Goal: Task Accomplishment & Management: Manage account settings

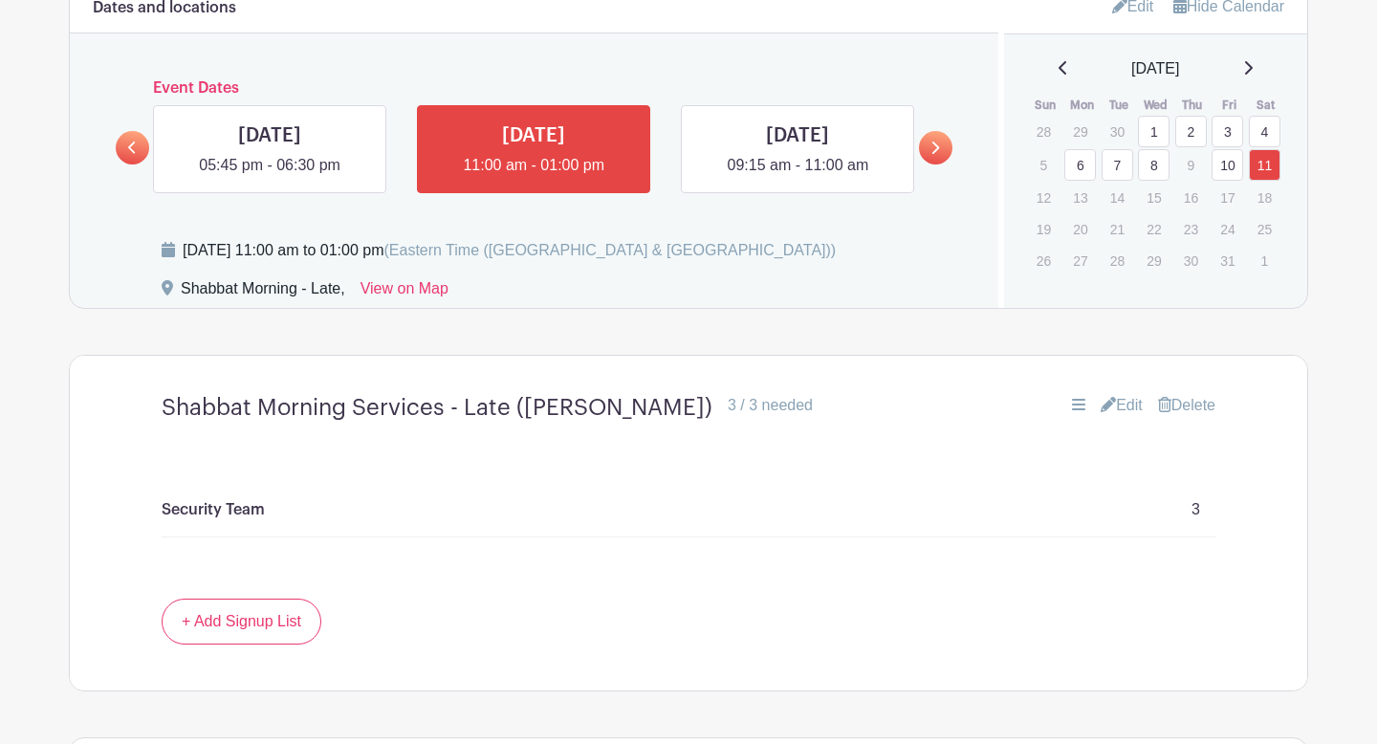
scroll to position [1000, 0]
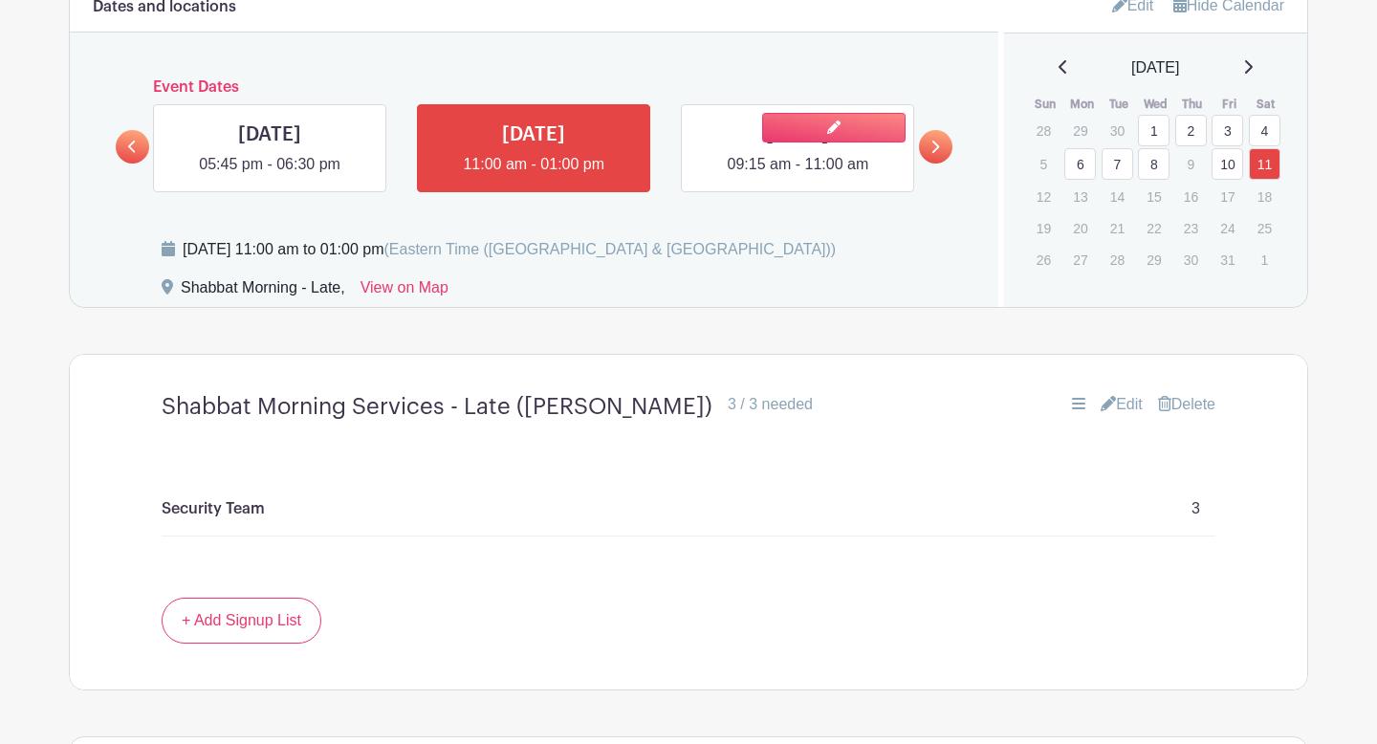
click at [798, 176] on link at bounding box center [798, 176] width 0 height 0
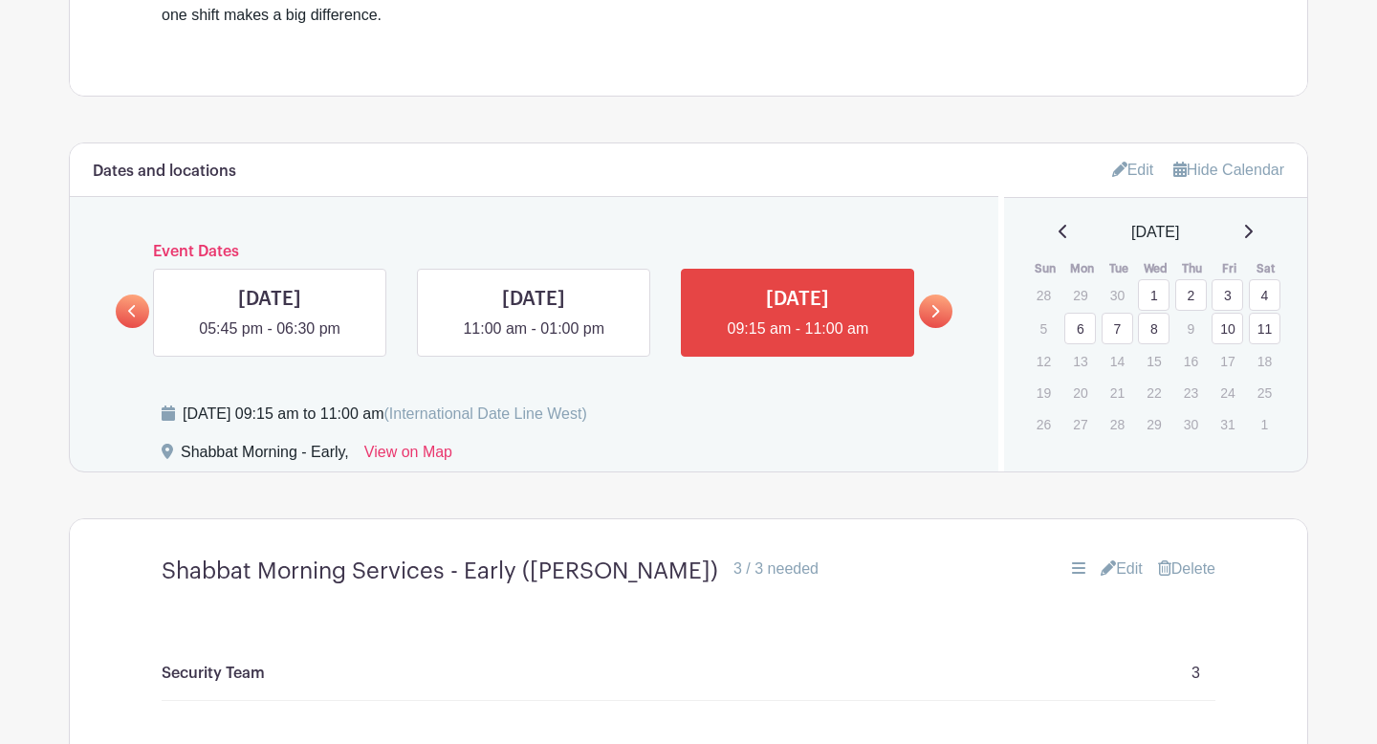
scroll to position [779, 0]
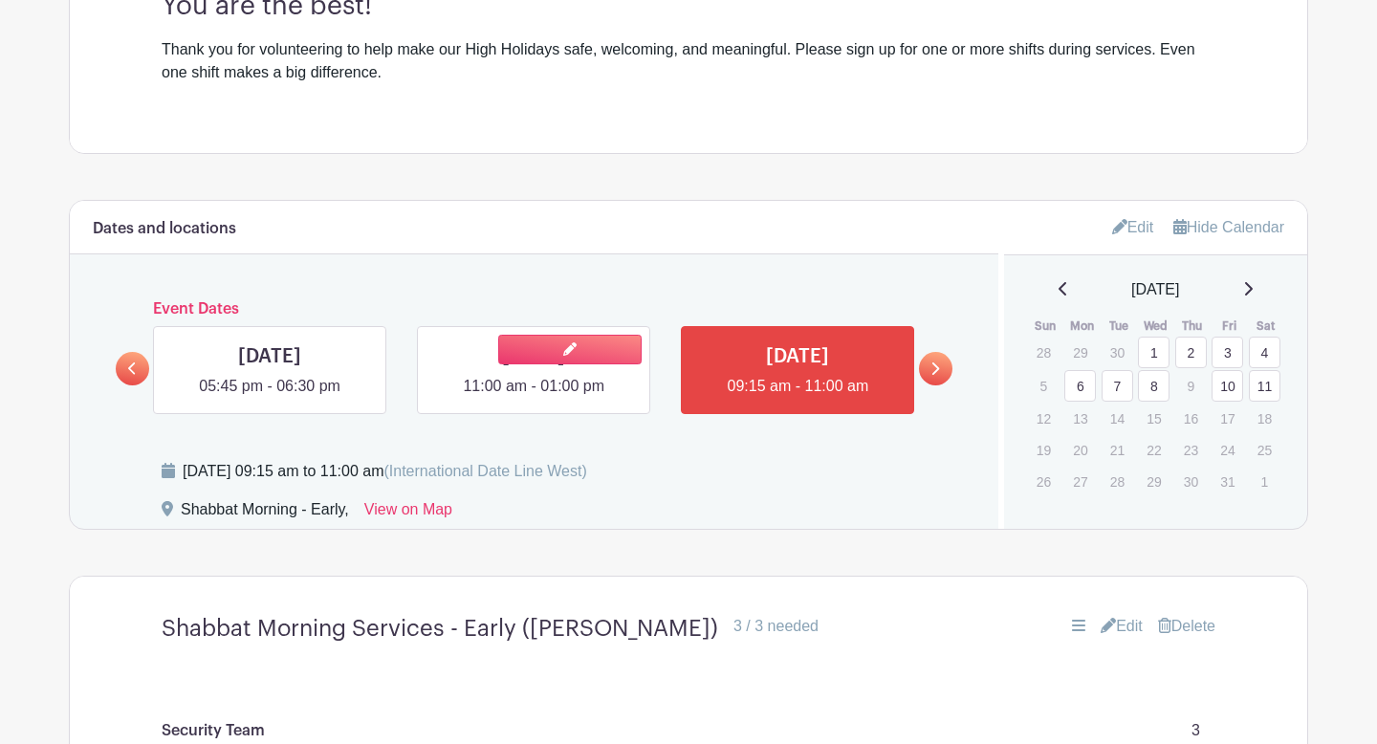
click at [534, 398] on link at bounding box center [534, 398] width 0 height 0
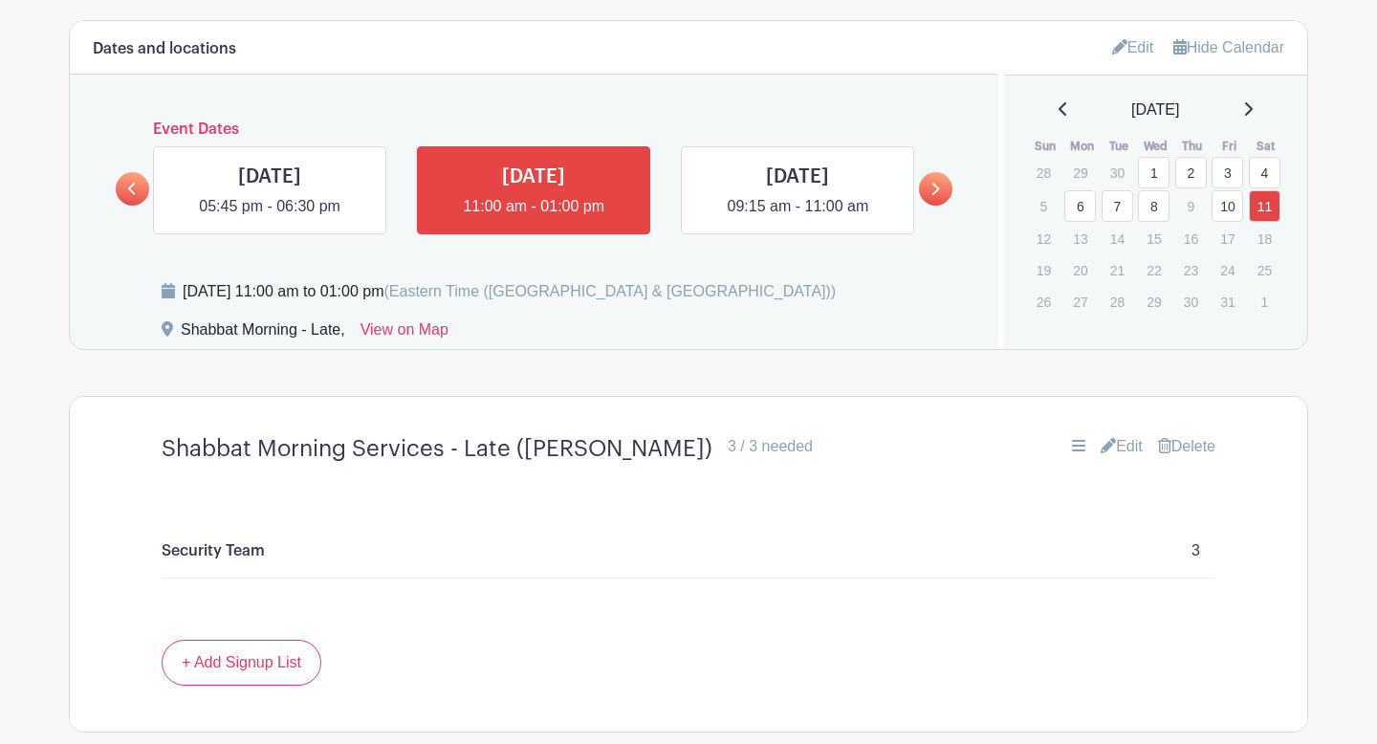
scroll to position [1049, 0]
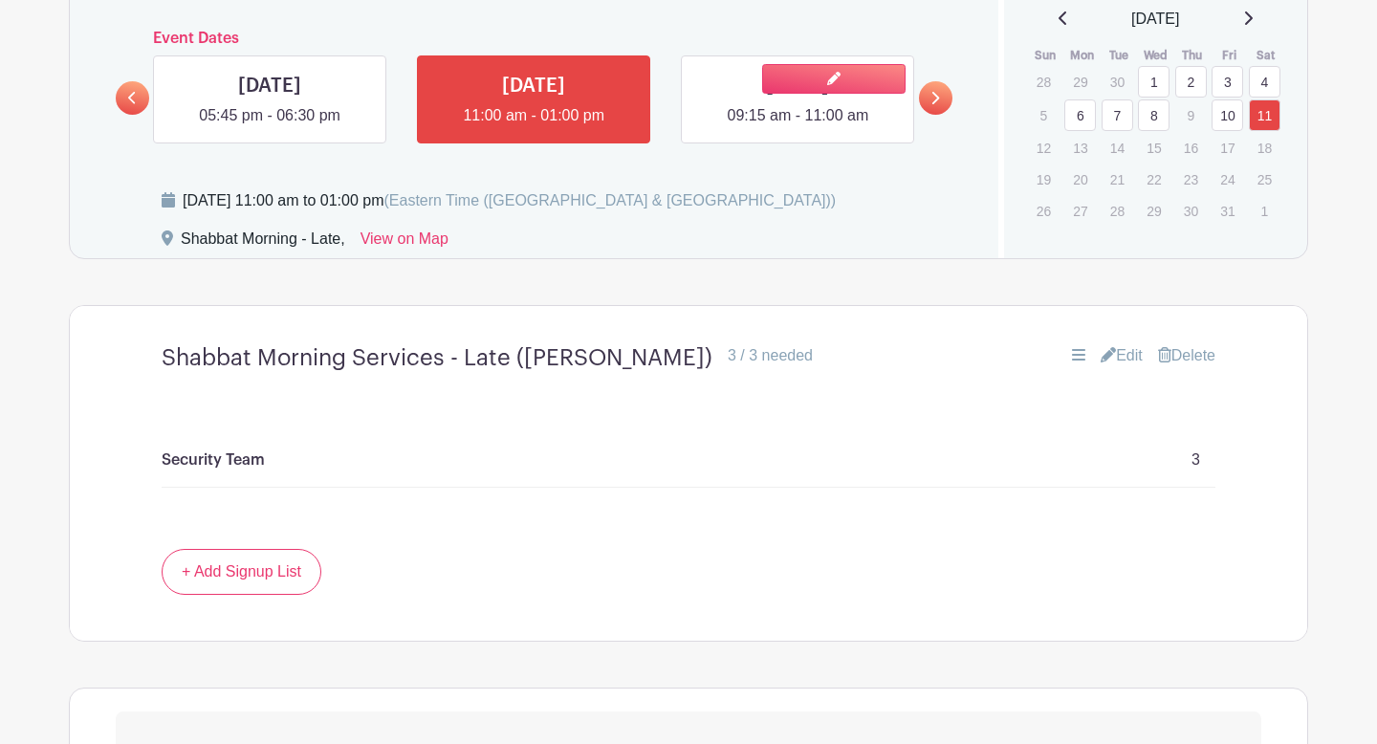
click at [798, 127] on link at bounding box center [798, 127] width 0 height 0
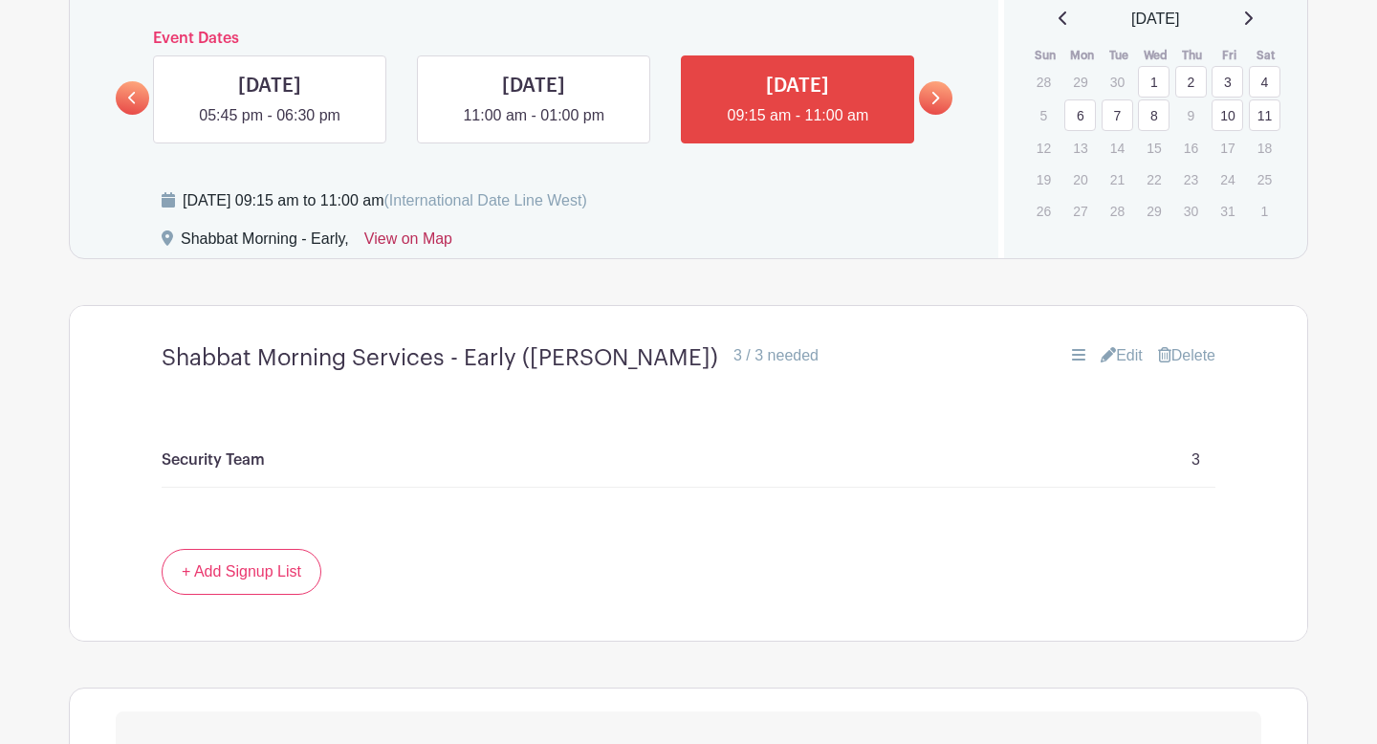
click at [402, 241] on link "View on Map" at bounding box center [408, 243] width 88 height 31
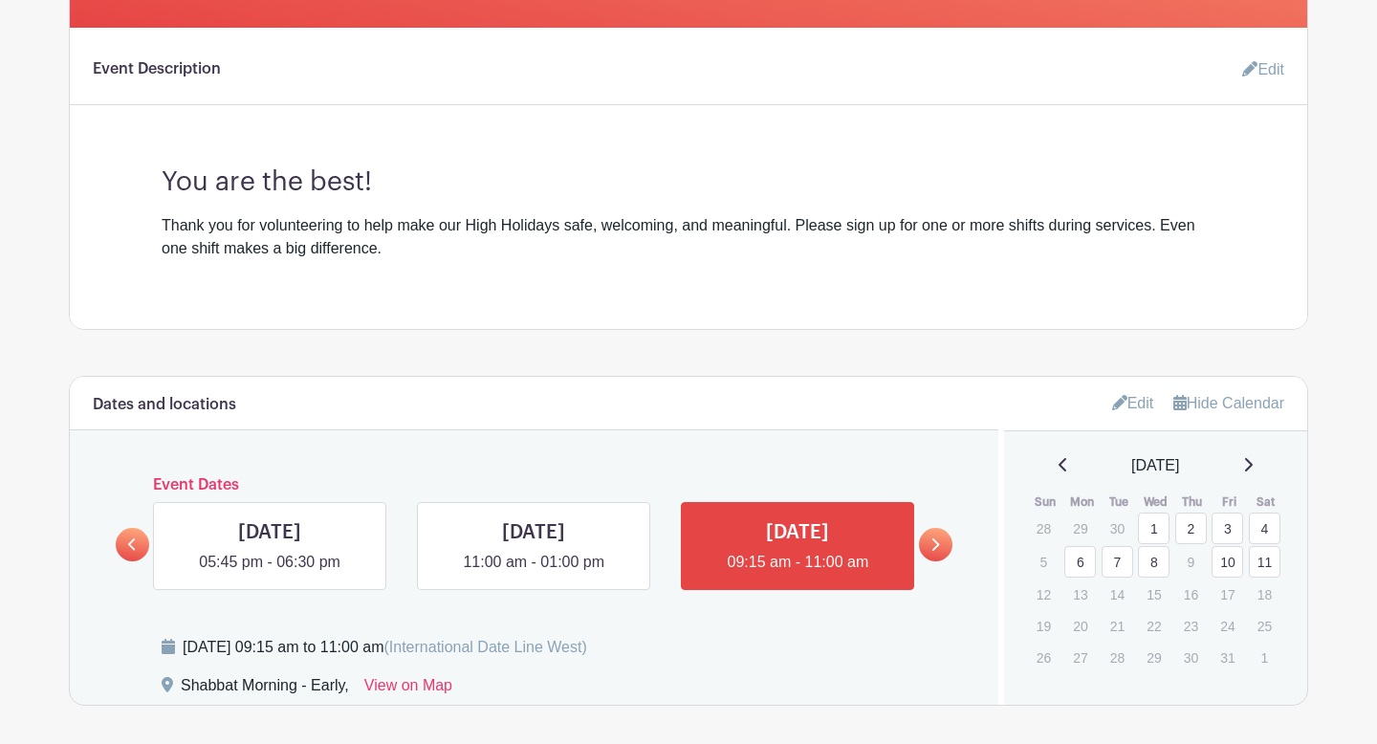
scroll to position [618, 0]
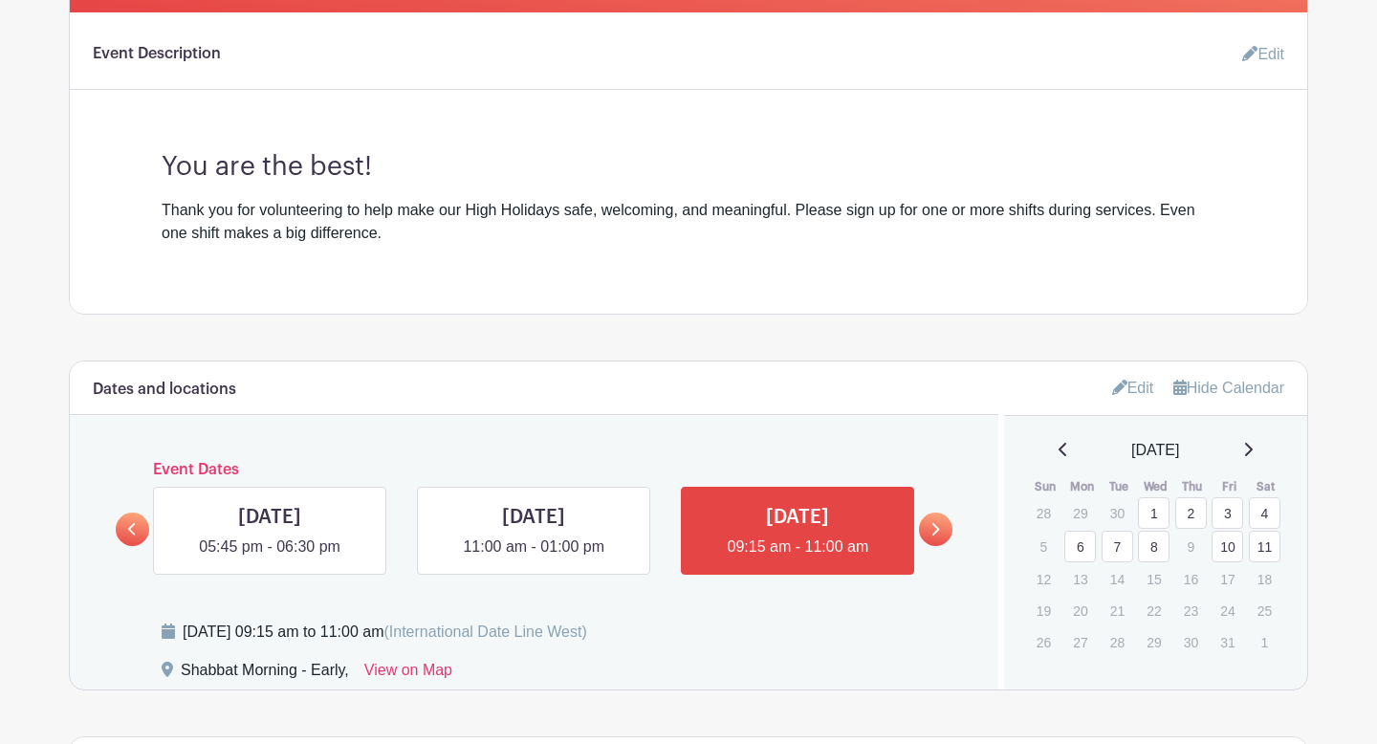
click at [1131, 388] on link "Edit" at bounding box center [1133, 388] width 42 height 32
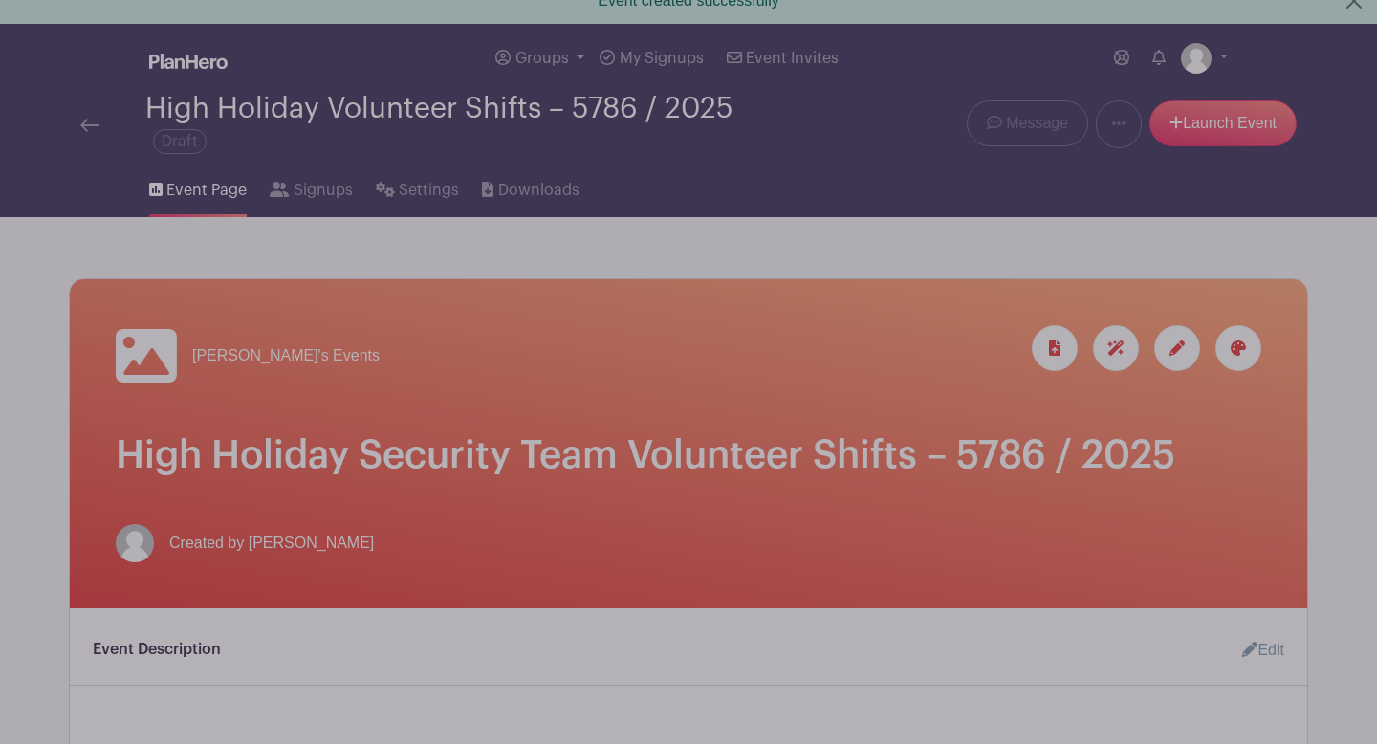
scroll to position [0, 0]
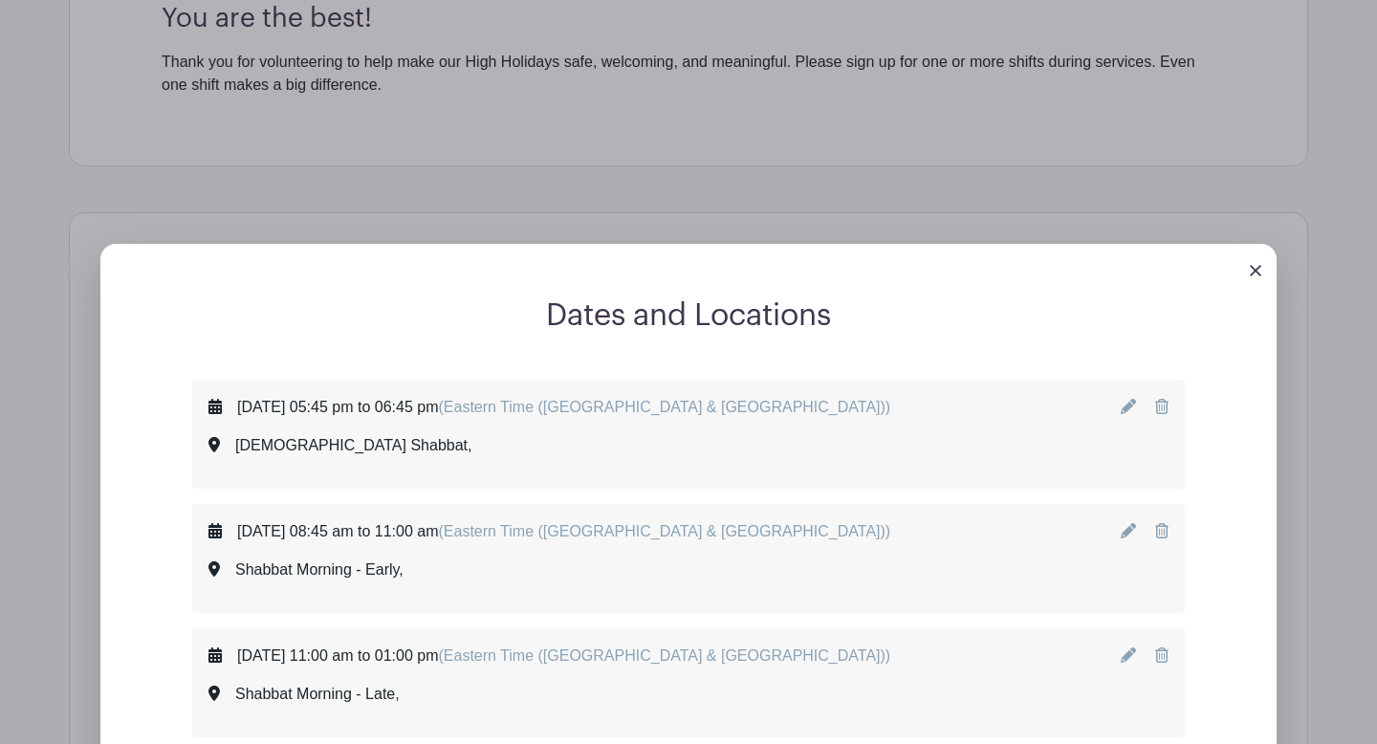
scroll to position [939, 0]
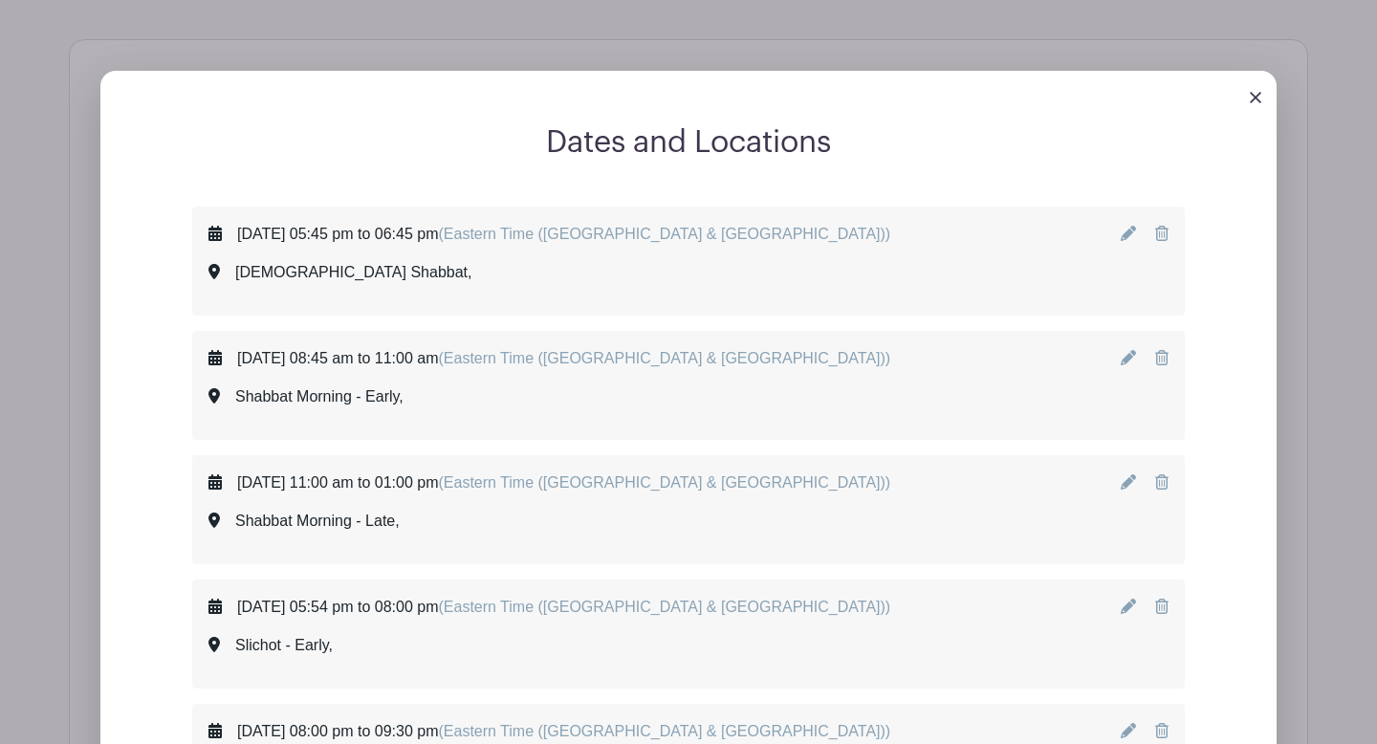
click at [1252, 99] on img at bounding box center [1255, 97] width 11 height 11
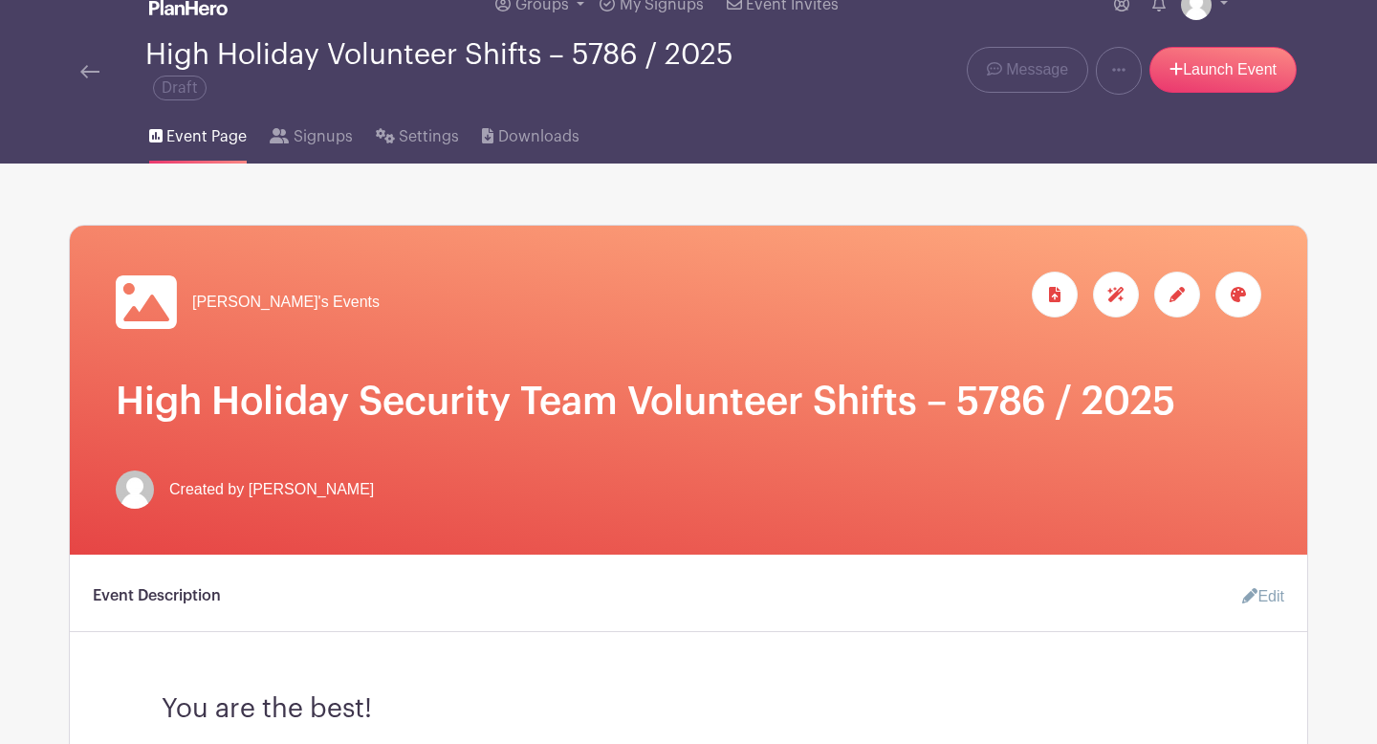
scroll to position [0, 0]
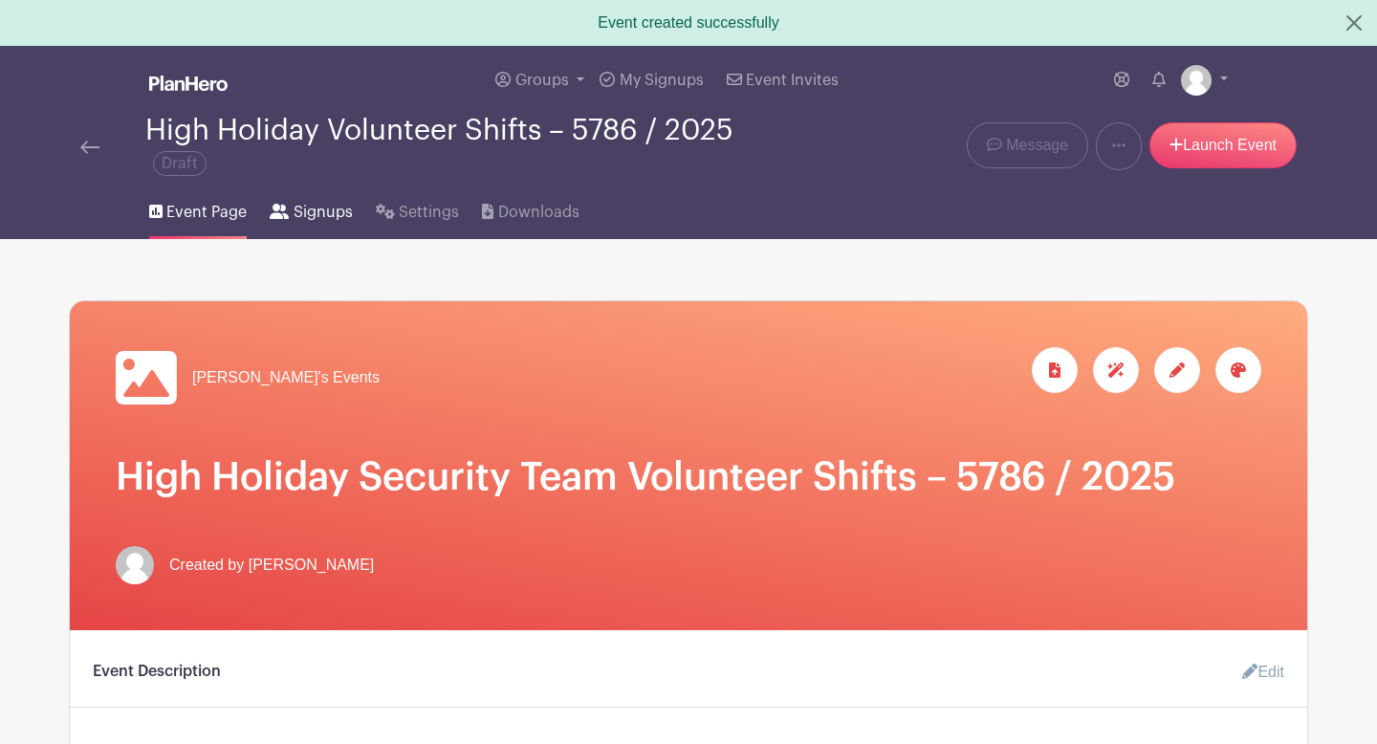
click at [313, 213] on span "Signups" at bounding box center [323, 212] width 59 height 23
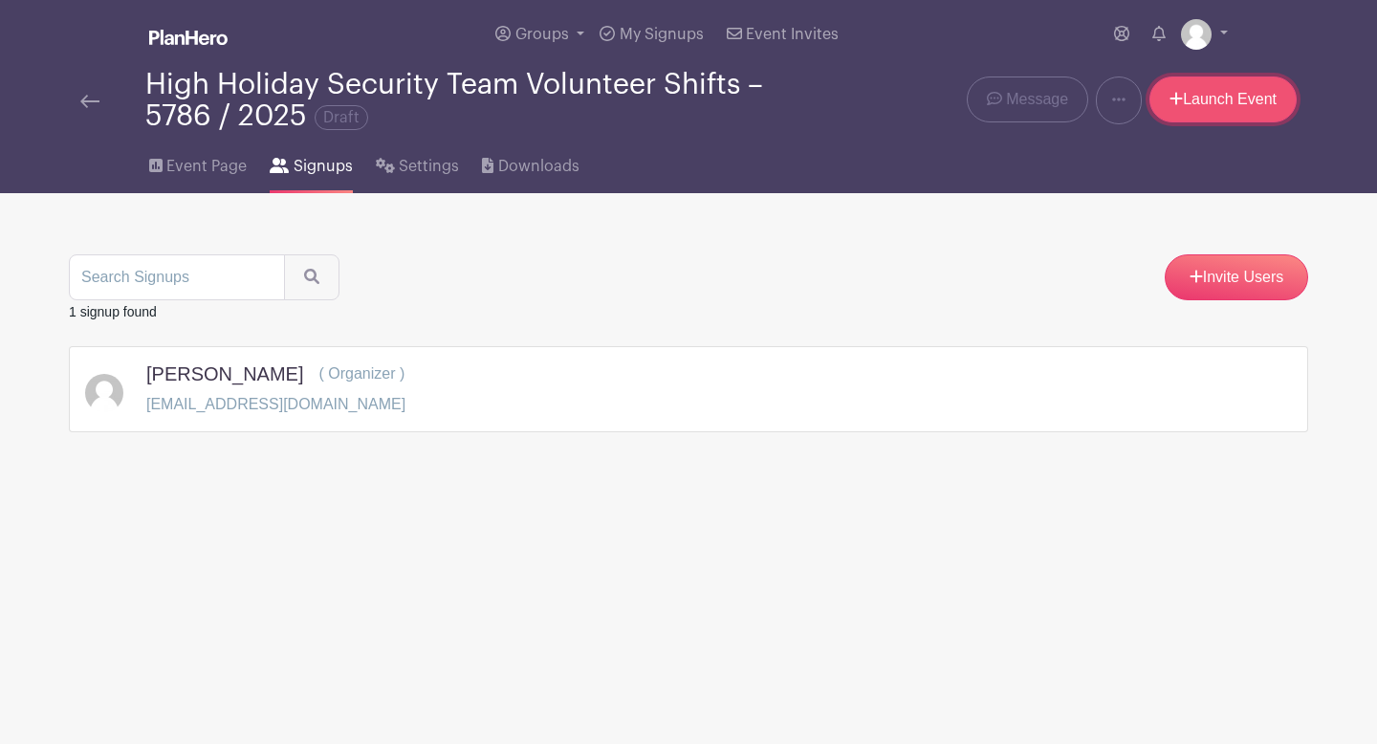
click at [1205, 106] on link "Launch Event" at bounding box center [1223, 100] width 147 height 46
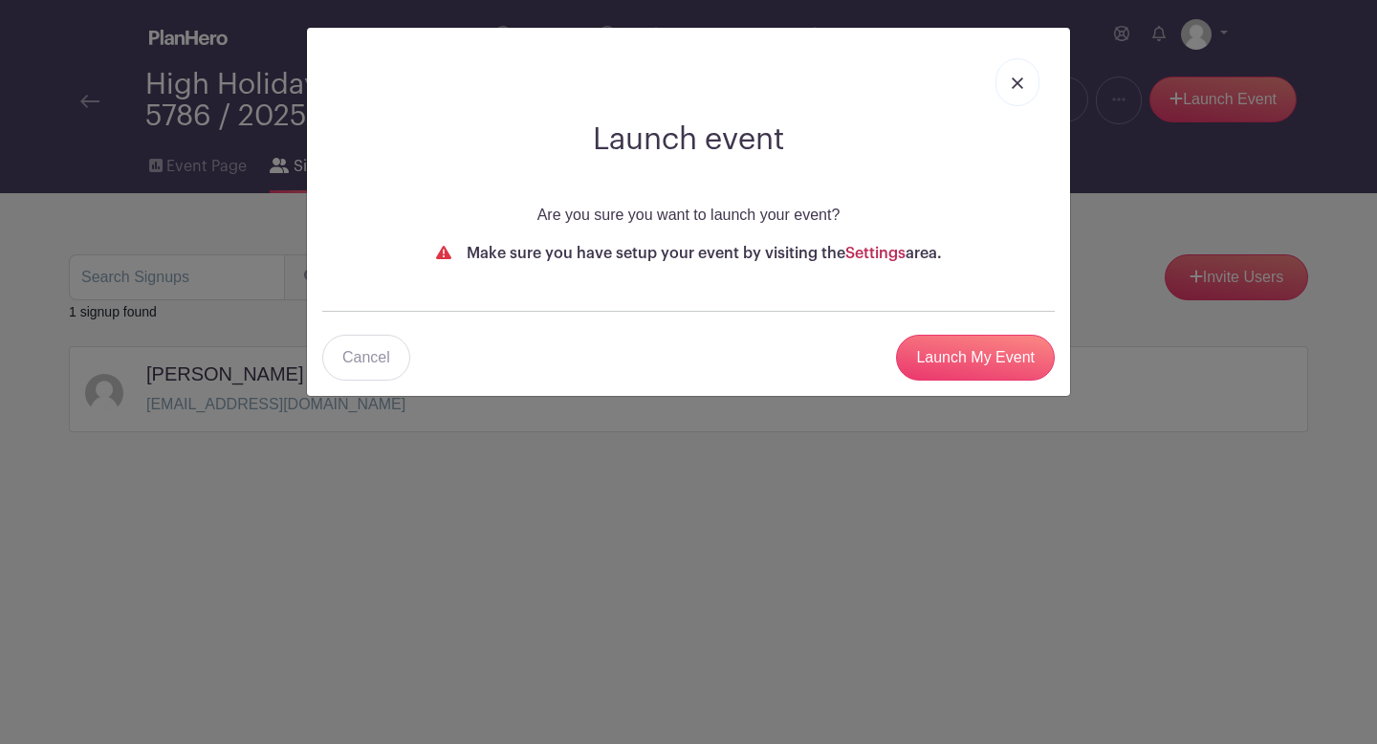
click at [862, 257] on link "Settings" at bounding box center [875, 253] width 60 height 15
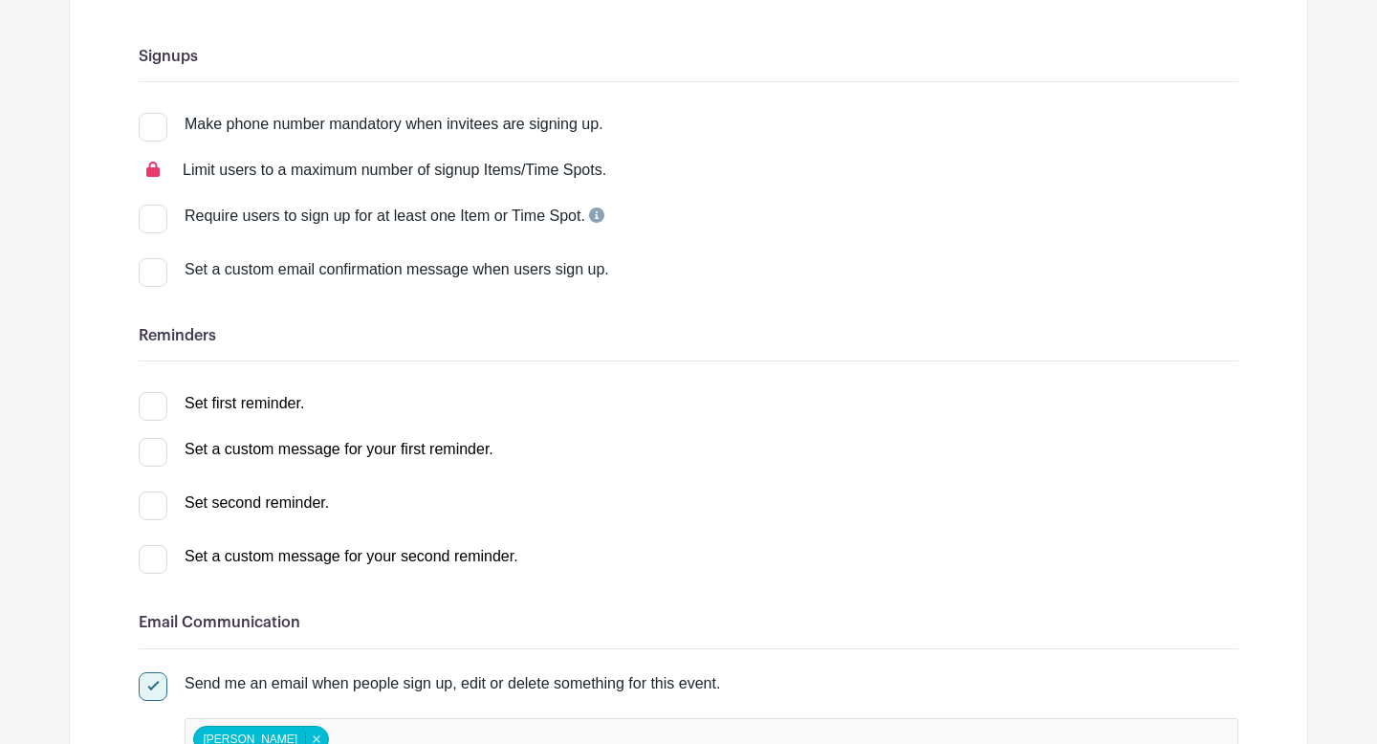
scroll to position [278, 0]
click at [157, 266] on div at bounding box center [153, 270] width 29 height 29
click at [151, 266] on input "Set a custom email confirmation message when users sign up." at bounding box center [145, 262] width 12 height 12
checkbox input "true"
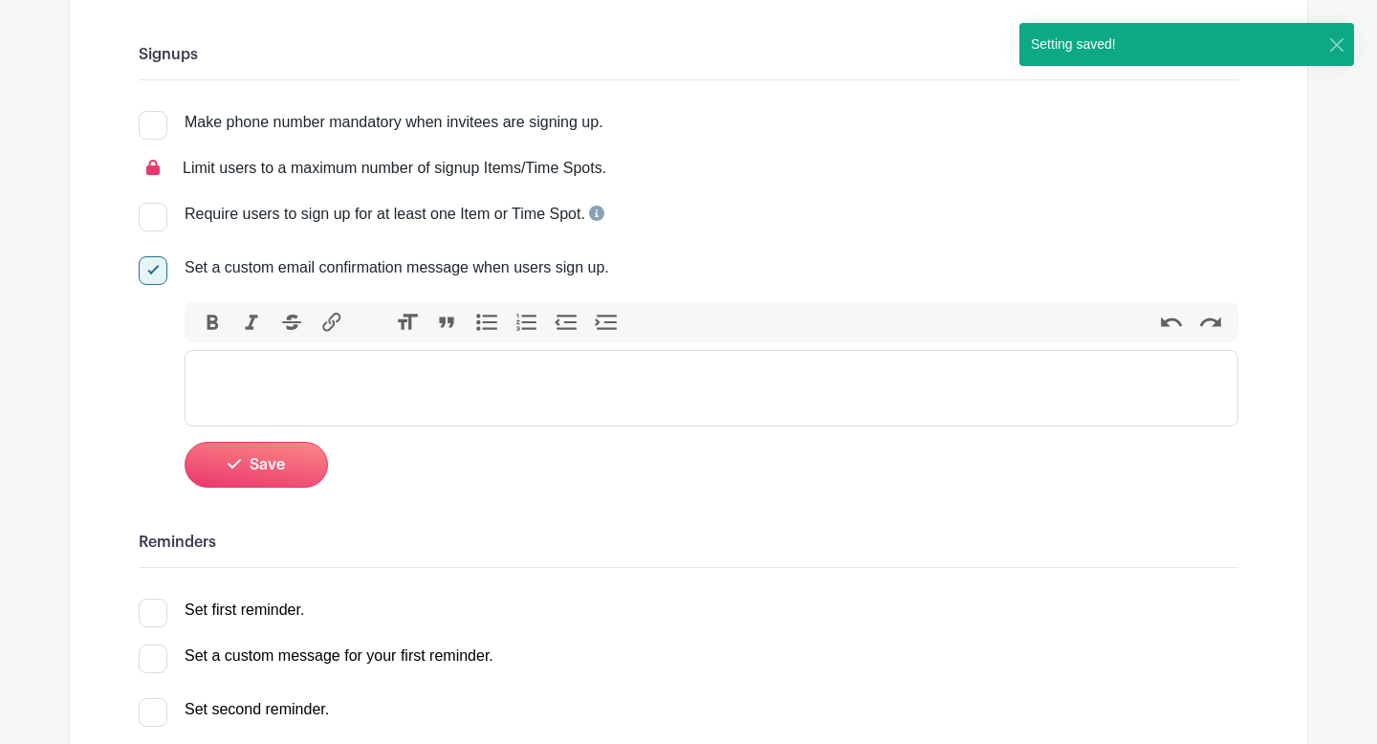
click at [270, 366] on trix-editor at bounding box center [712, 388] width 1054 height 77
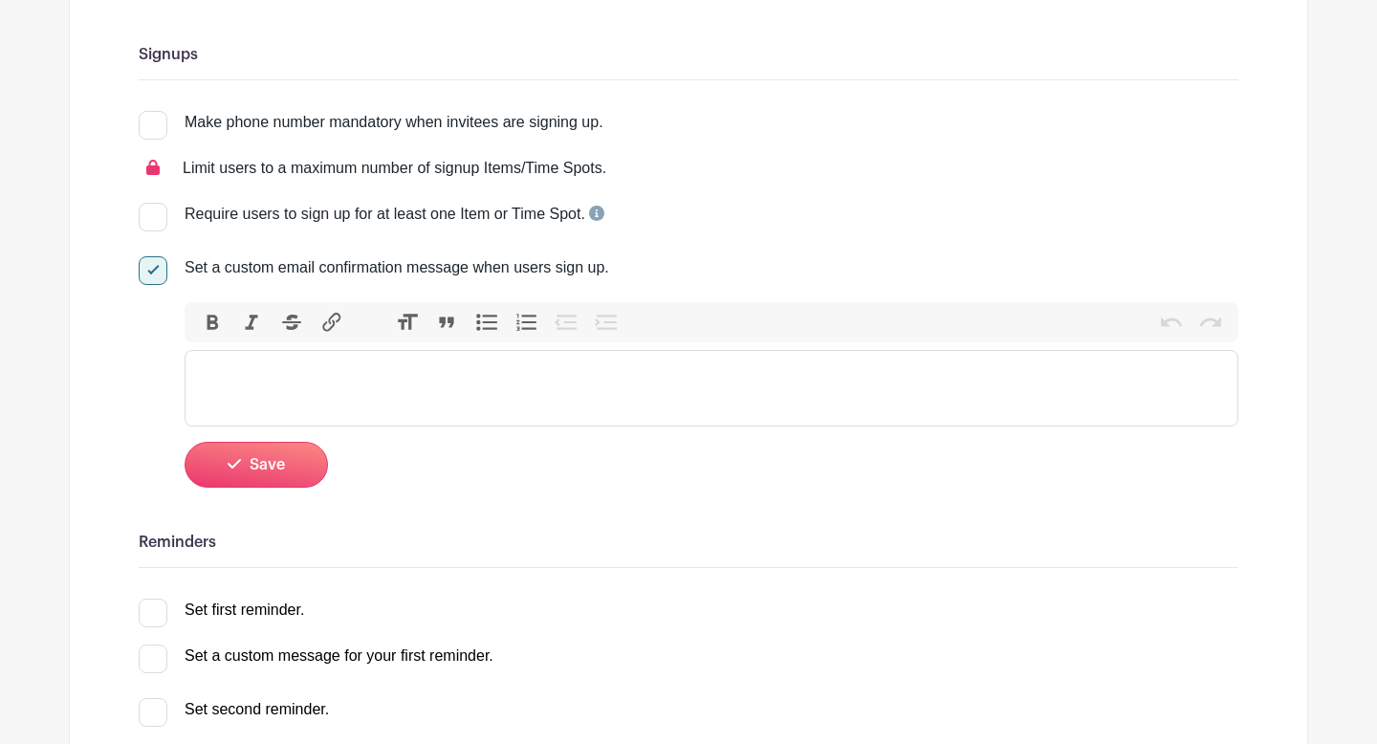
click at [158, 272] on div at bounding box center [153, 270] width 29 height 29
click at [151, 269] on input "Set a custom email confirmation message when users sign up." at bounding box center [145, 262] width 12 height 12
checkbox input "false"
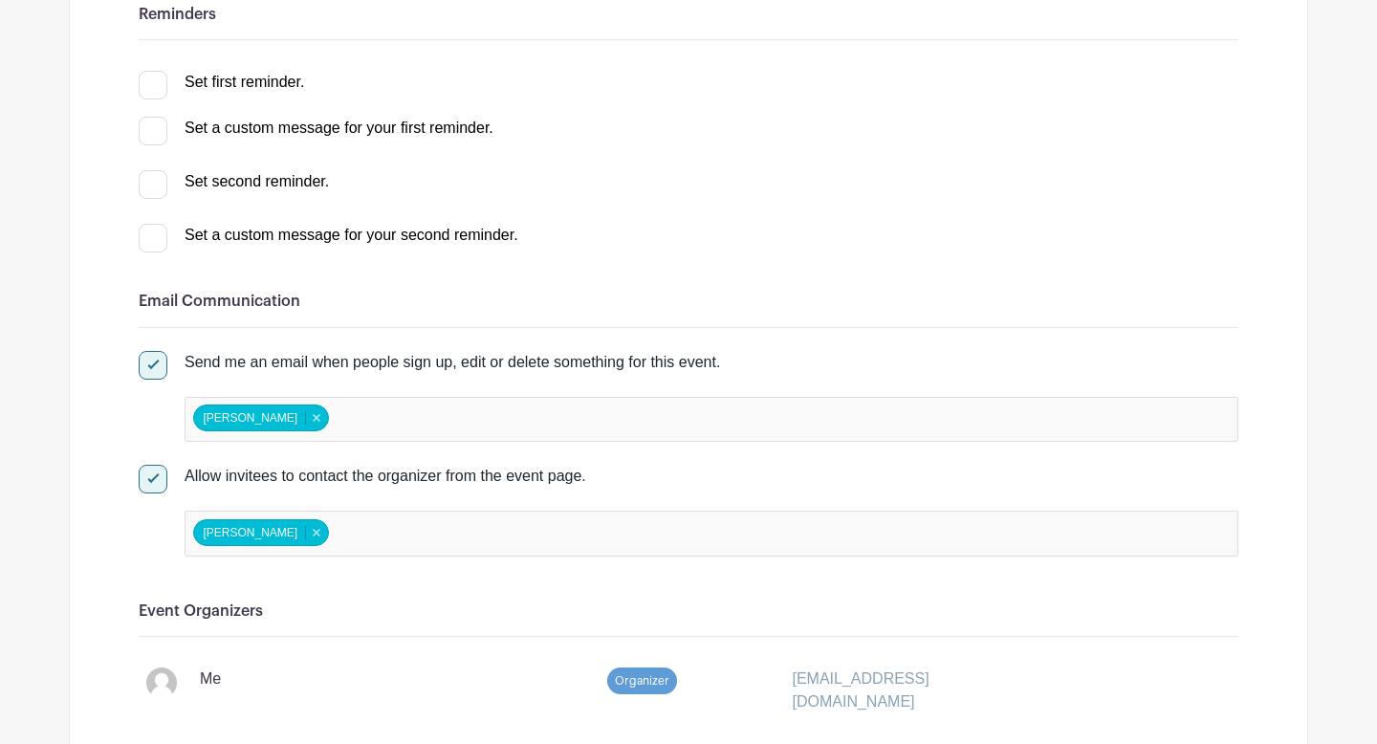
scroll to position [599, 0]
click at [455, 427] on input "false" at bounding box center [417, 419] width 169 height 28
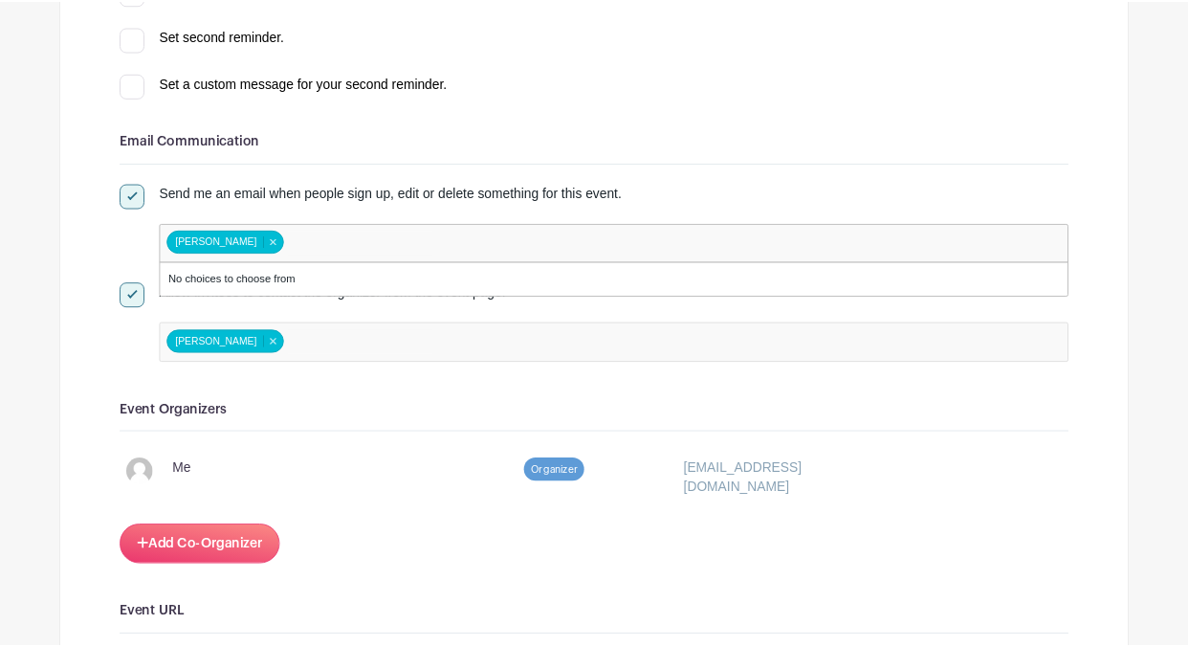
scroll to position [741, 0]
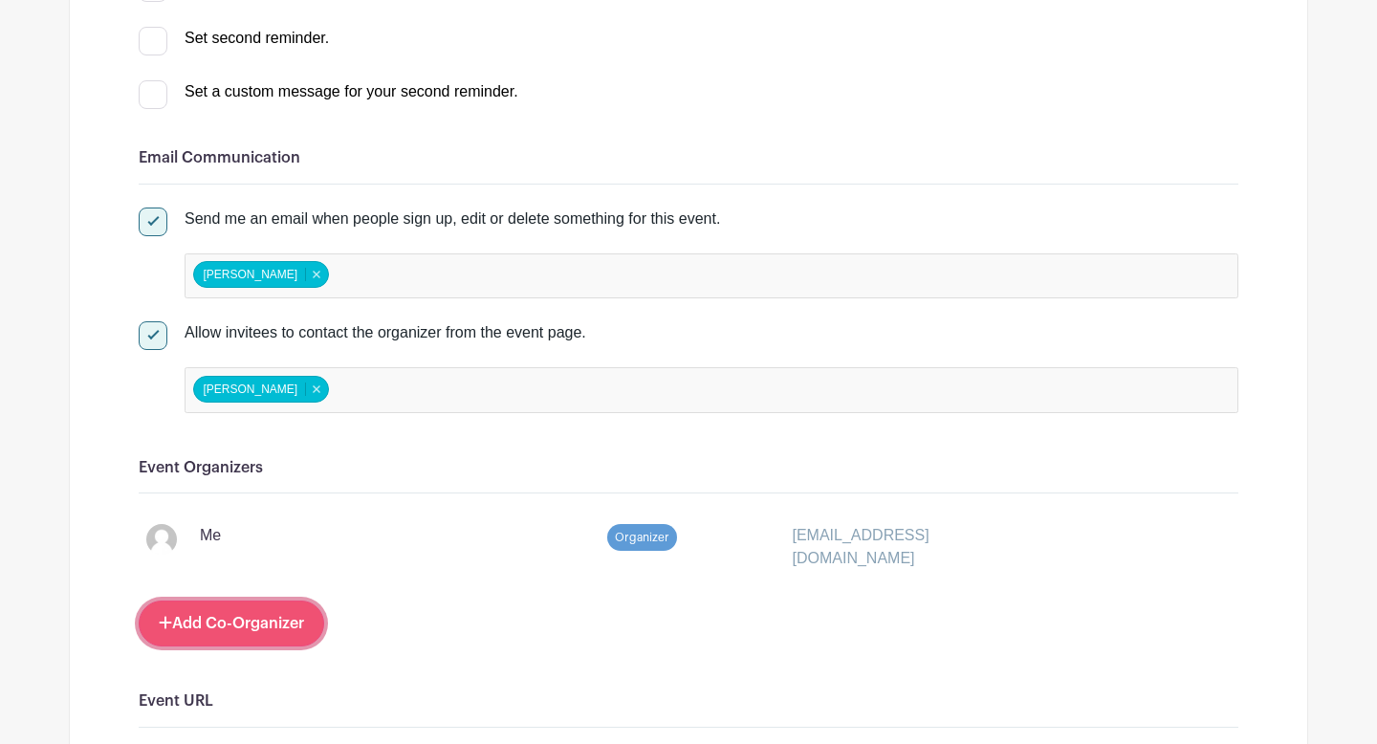
click at [244, 633] on link "Add Co-Organizer" at bounding box center [232, 624] width 186 height 46
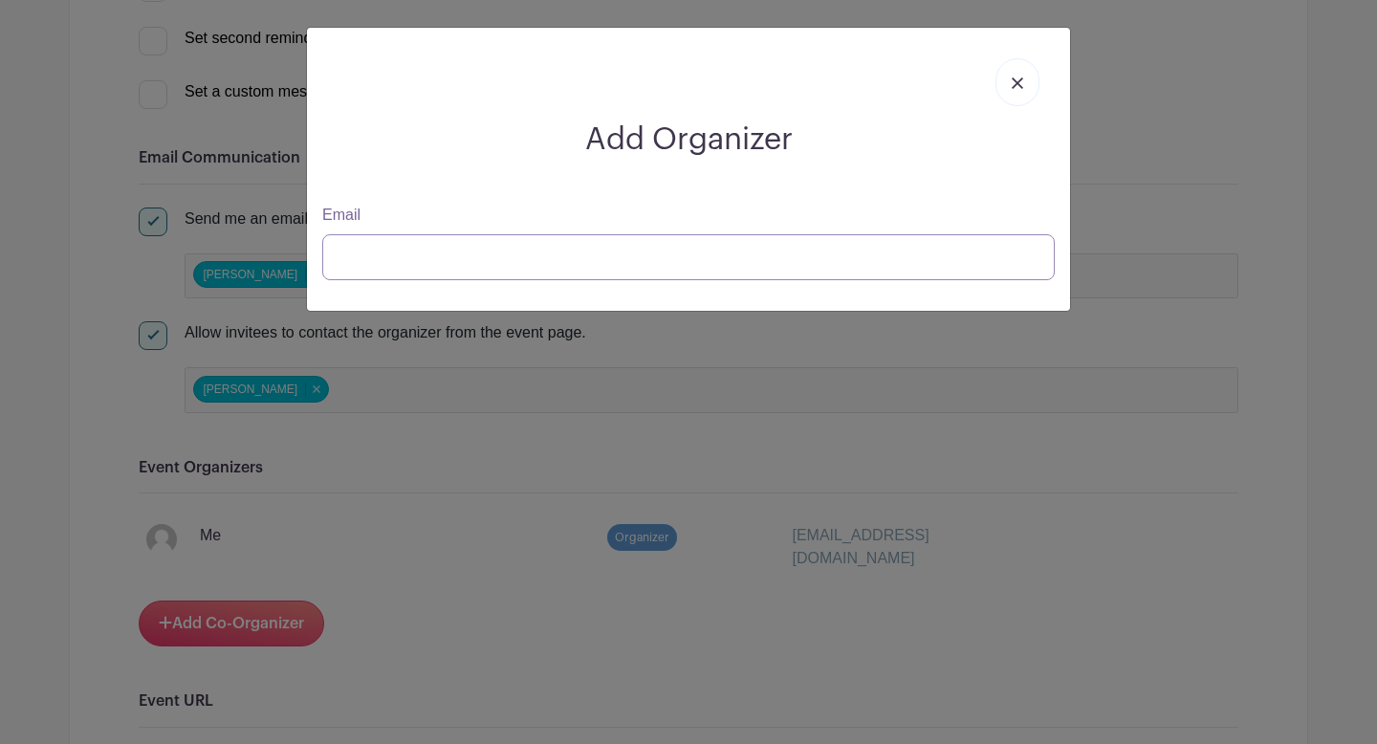
click at [388, 259] on input "Email" at bounding box center [688, 257] width 733 height 46
type input "marc"
click at [1023, 89] on link at bounding box center [1018, 82] width 44 height 48
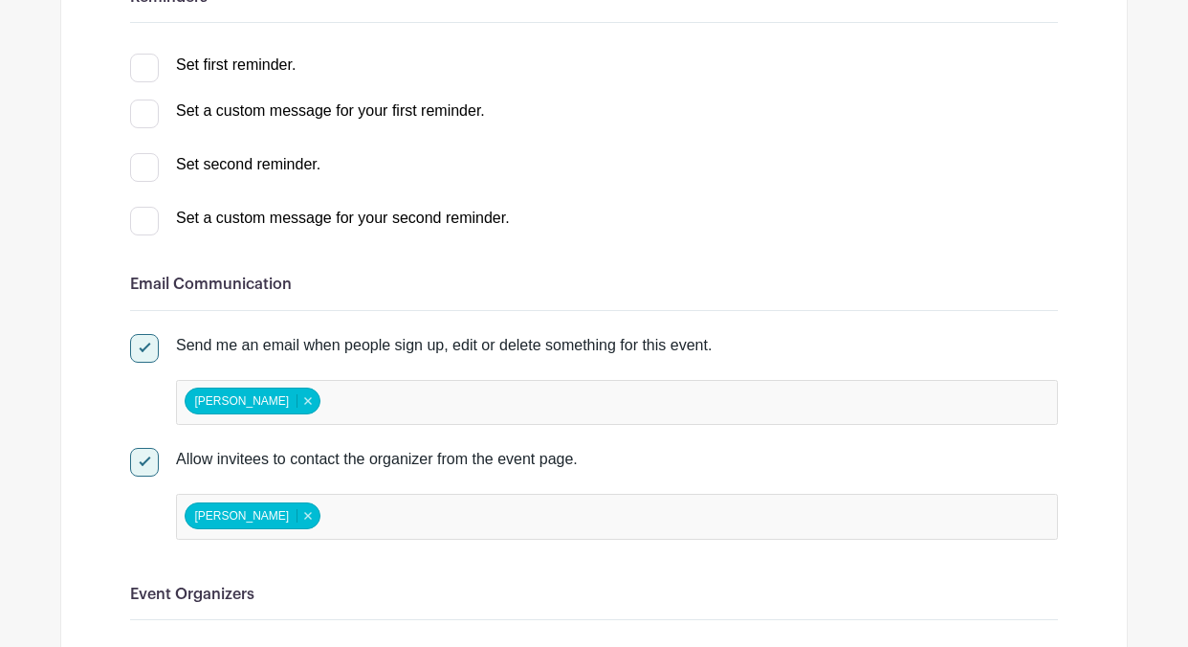
scroll to position [811, 0]
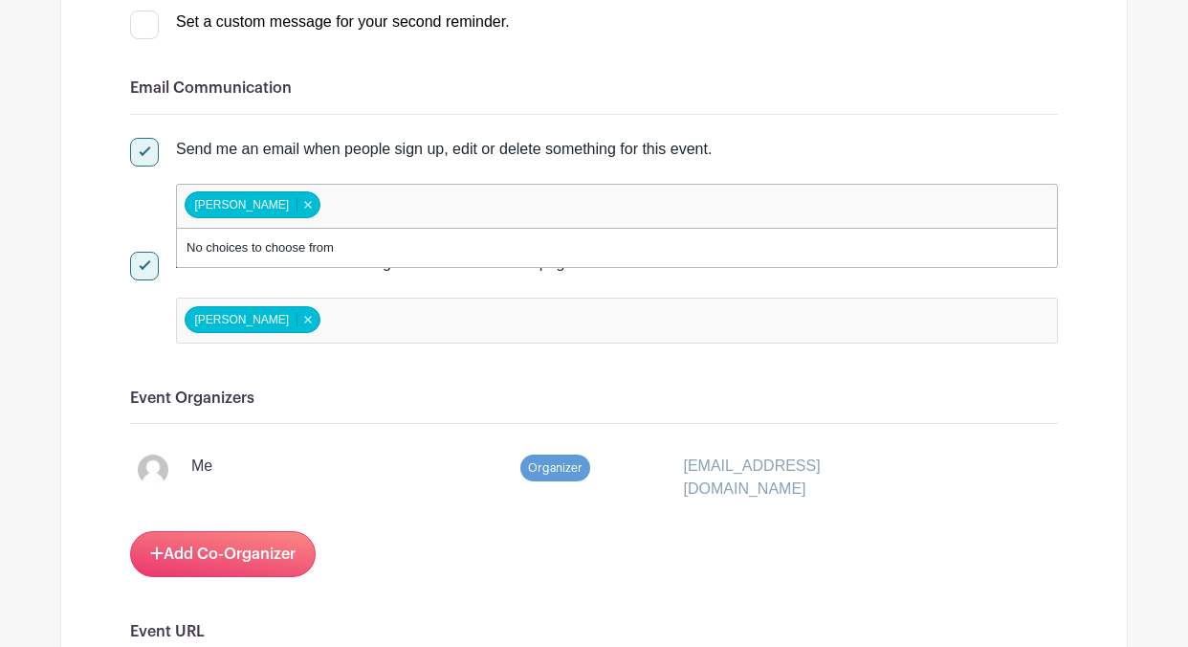
click at [346, 207] on input "false" at bounding box center [408, 206] width 169 height 28
paste input "[EMAIL_ADDRESS][DOMAIN_NAME]"
type input "[EMAIL_ADDRESS][DOMAIN_NAME]"
click at [377, 326] on input "false" at bounding box center [408, 320] width 169 height 28
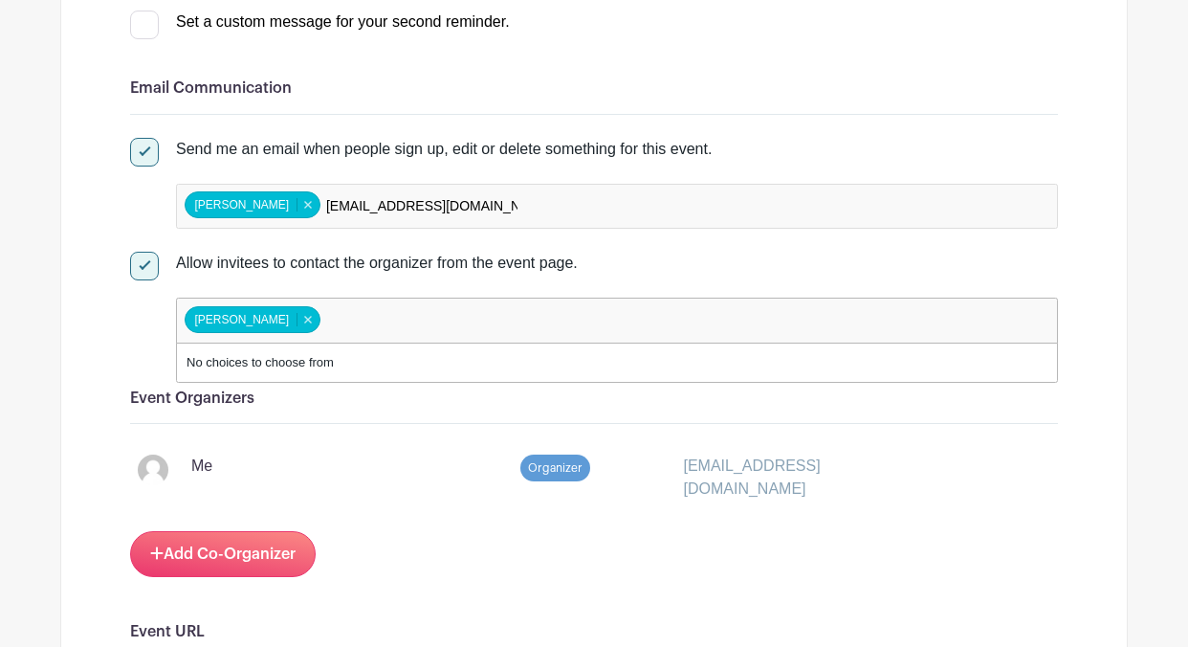
paste input "[EMAIL_ADDRESS][DOMAIN_NAME]"
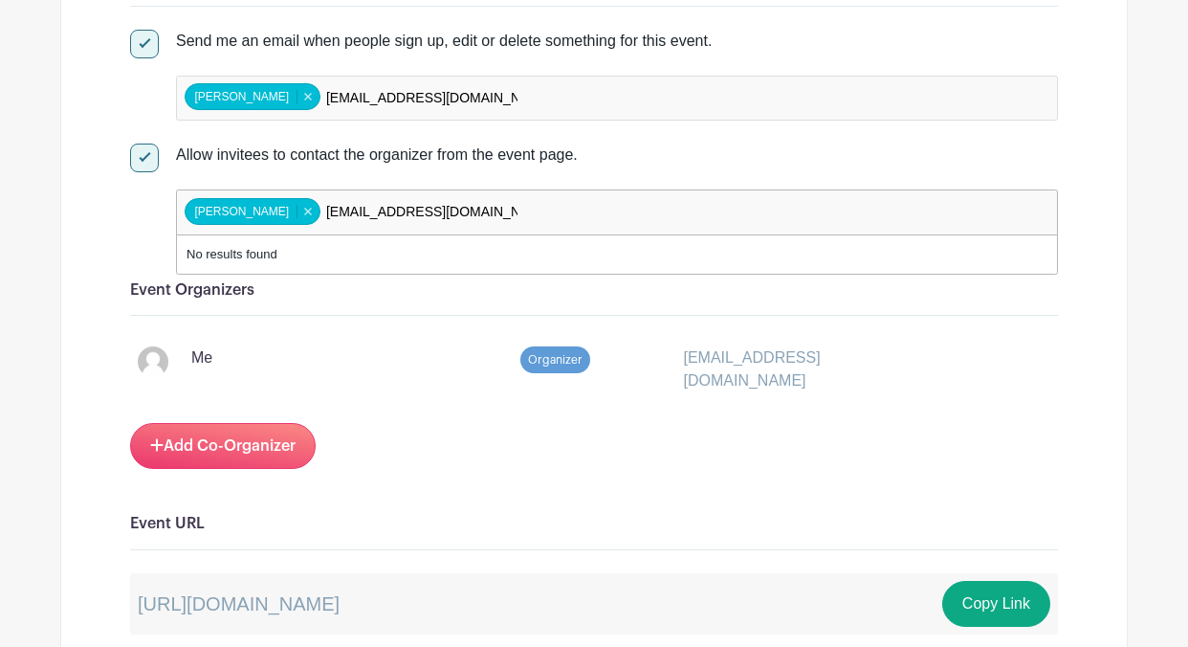
scroll to position [1046, 0]
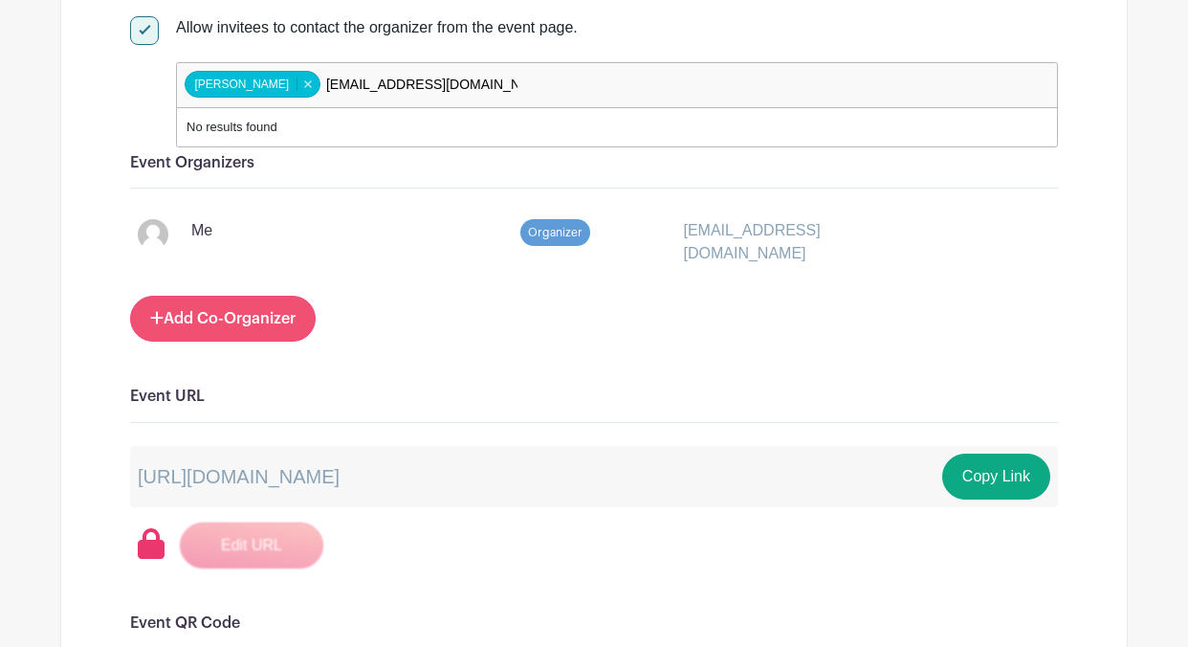
type input "[EMAIL_ADDRESS][DOMAIN_NAME]"
click at [284, 315] on link "Add Co-Organizer" at bounding box center [223, 319] width 186 height 46
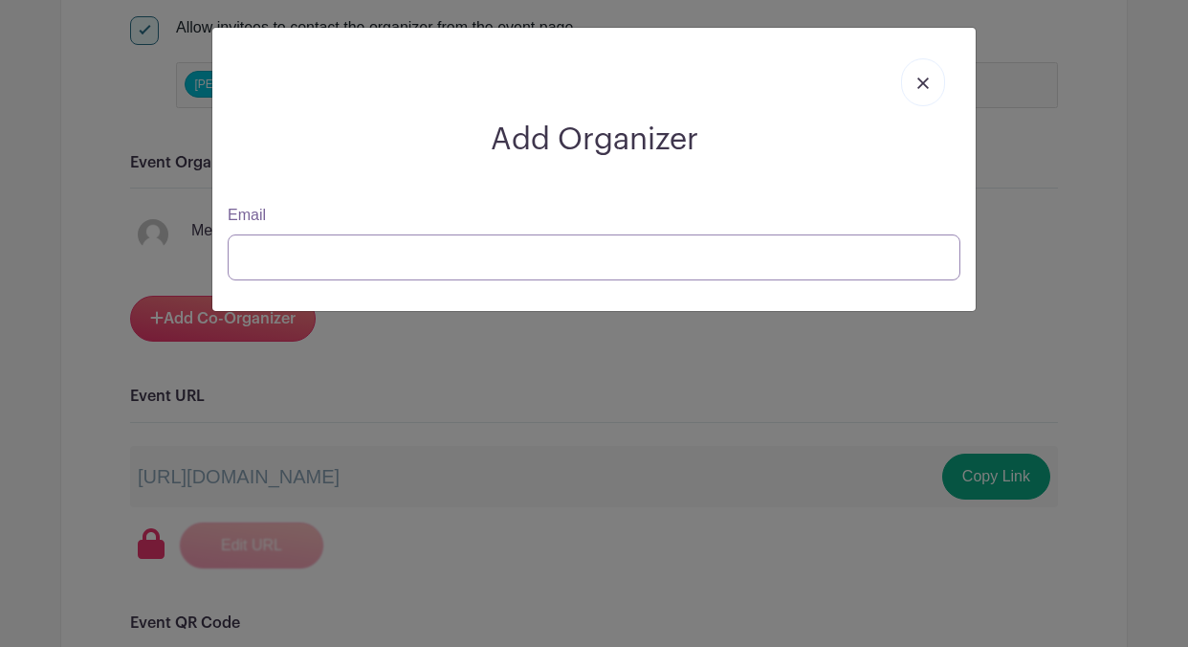
click at [322, 251] on input "Email" at bounding box center [594, 257] width 733 height 46
paste input "[EMAIL_ADDRESS][DOMAIN_NAME]"
type input "[EMAIL_ADDRESS][DOMAIN_NAME]"
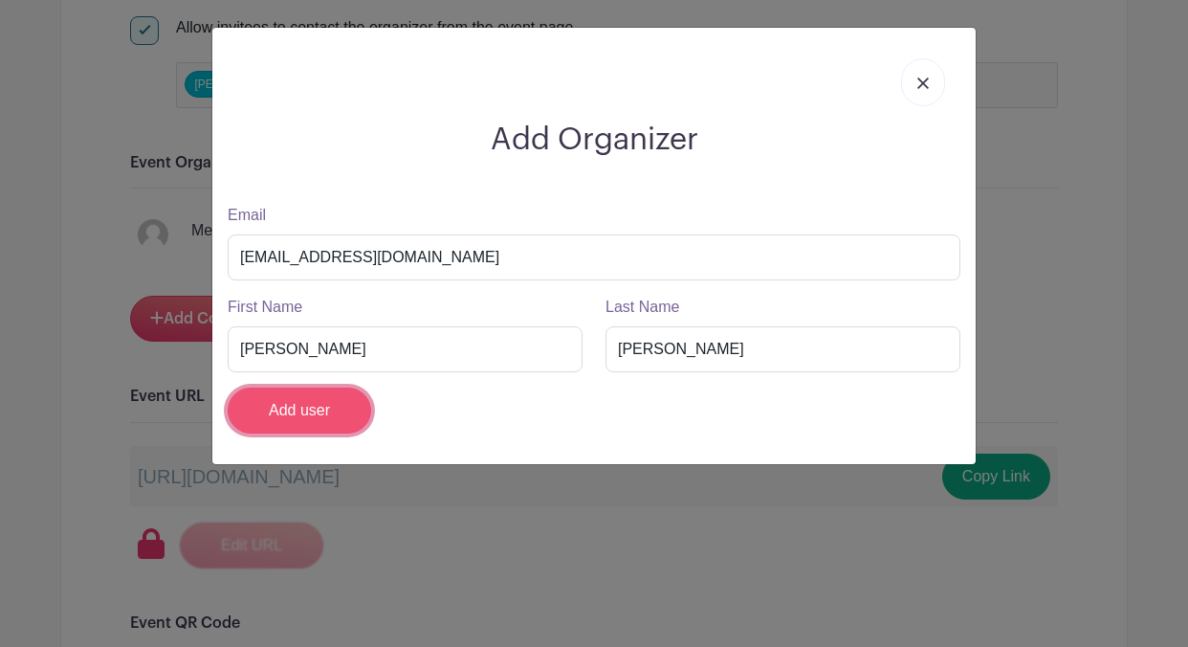
click at [339, 408] on input "Add user" at bounding box center [299, 410] width 143 height 46
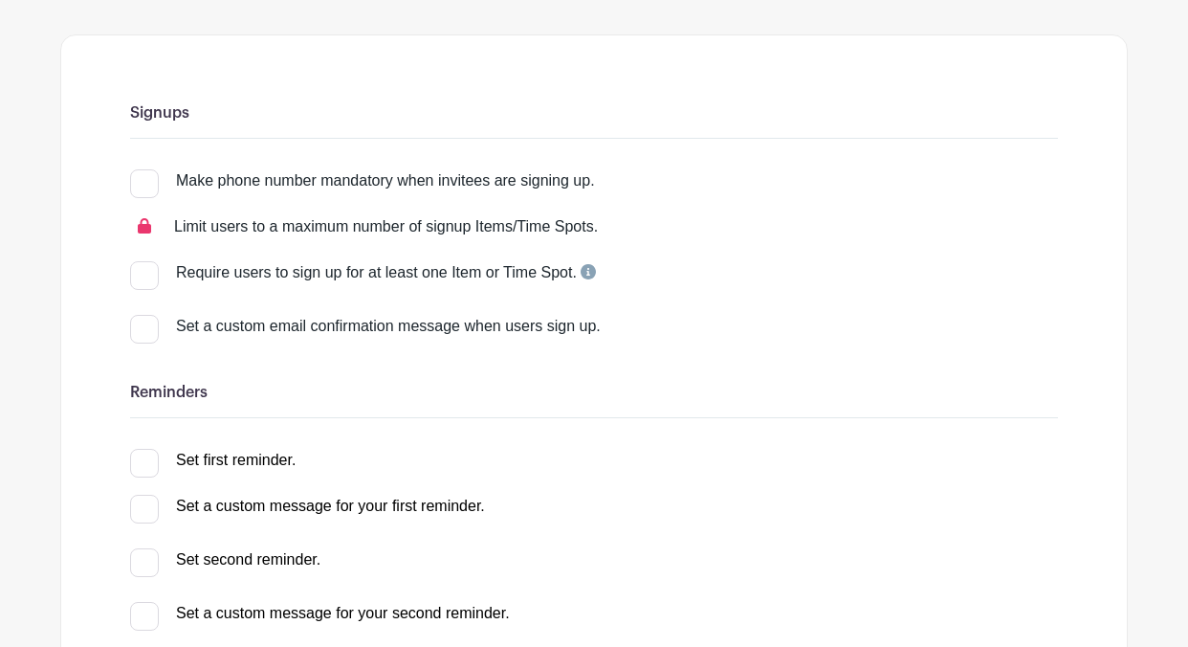
scroll to position [0, 0]
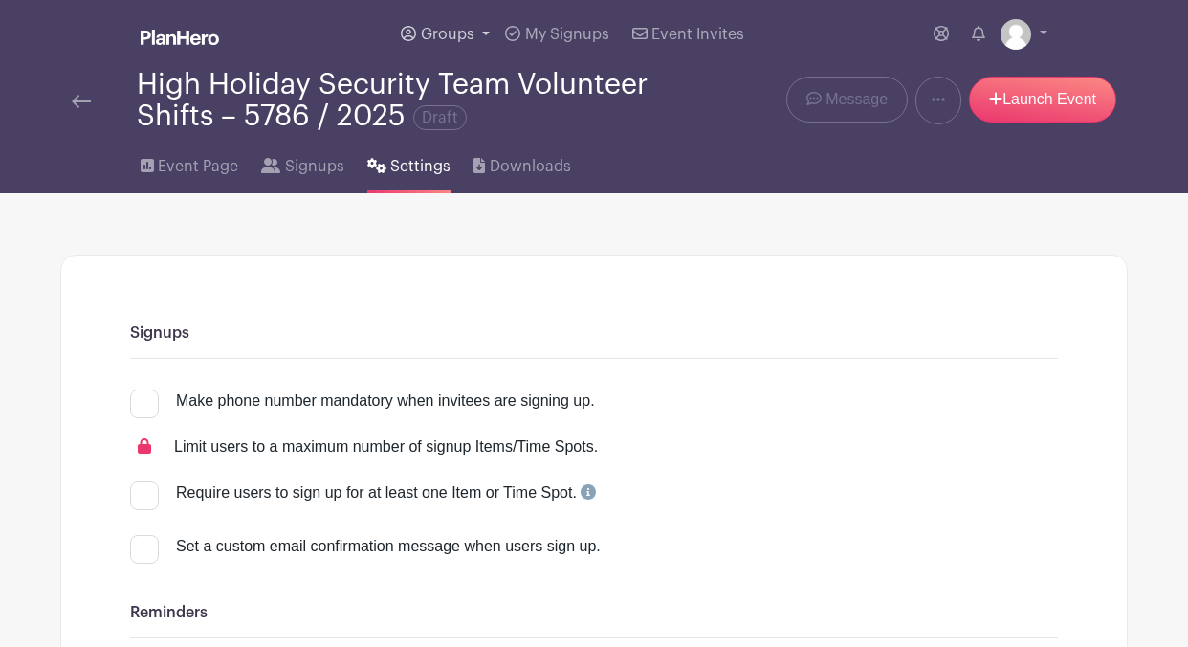
click at [469, 37] on span "Groups" at bounding box center [448, 34] width 54 height 15
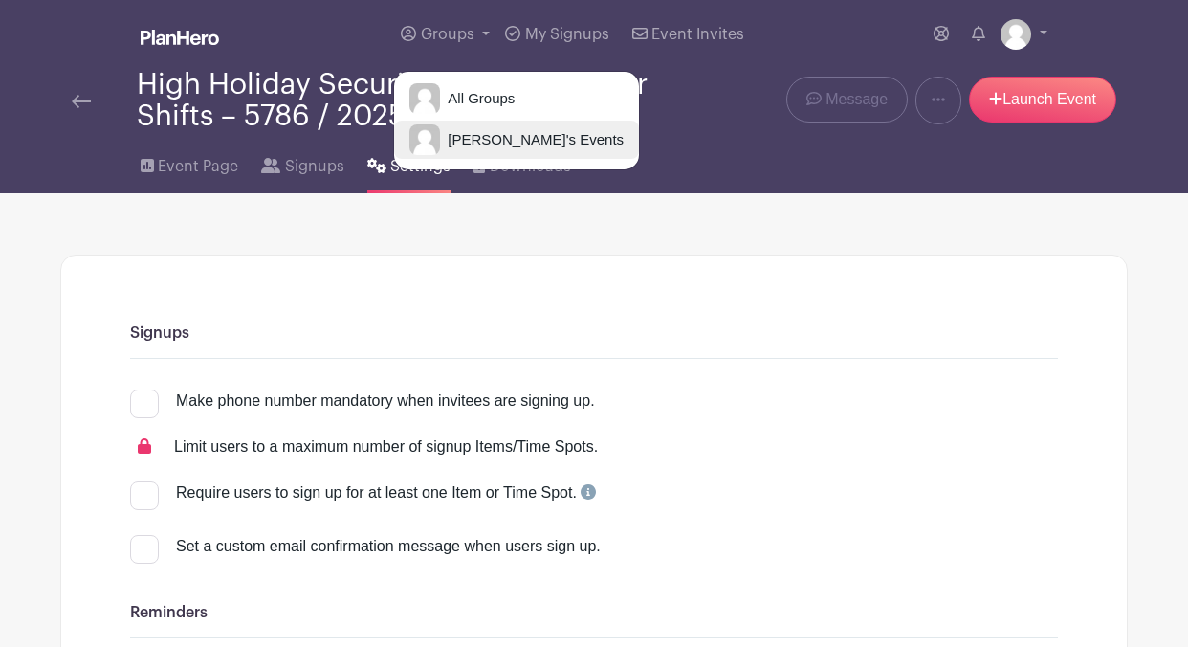
click at [473, 141] on span "[PERSON_NAME]'s Events" at bounding box center [532, 140] width 184 height 22
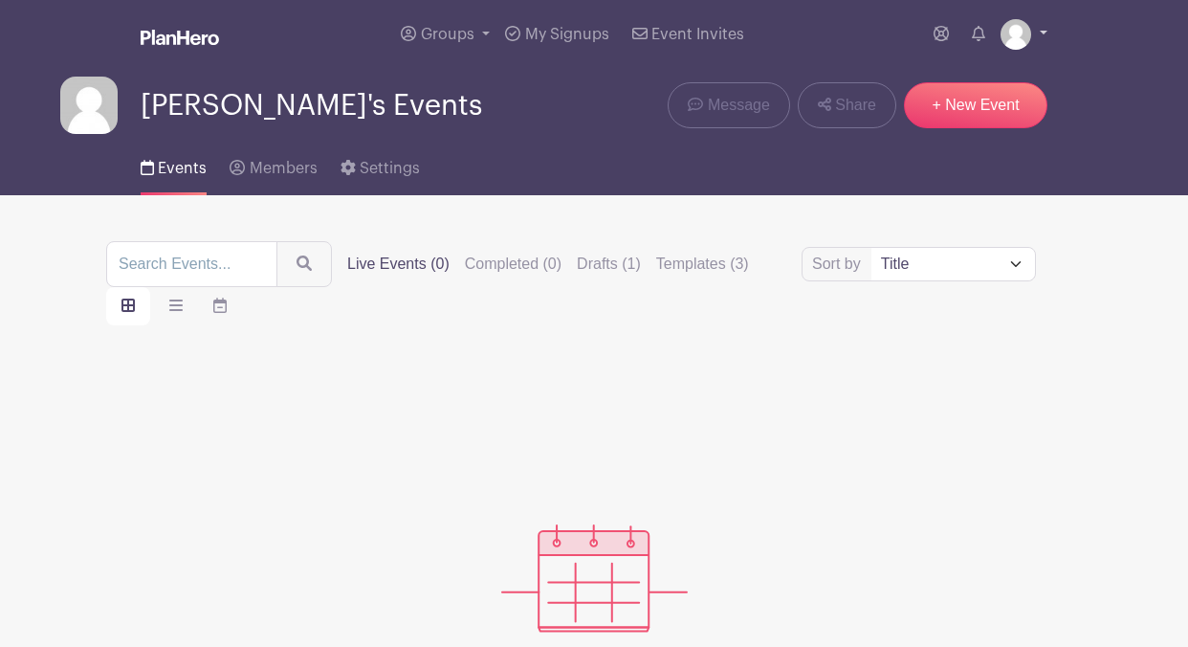
click at [1035, 35] on link at bounding box center [1023, 34] width 47 height 31
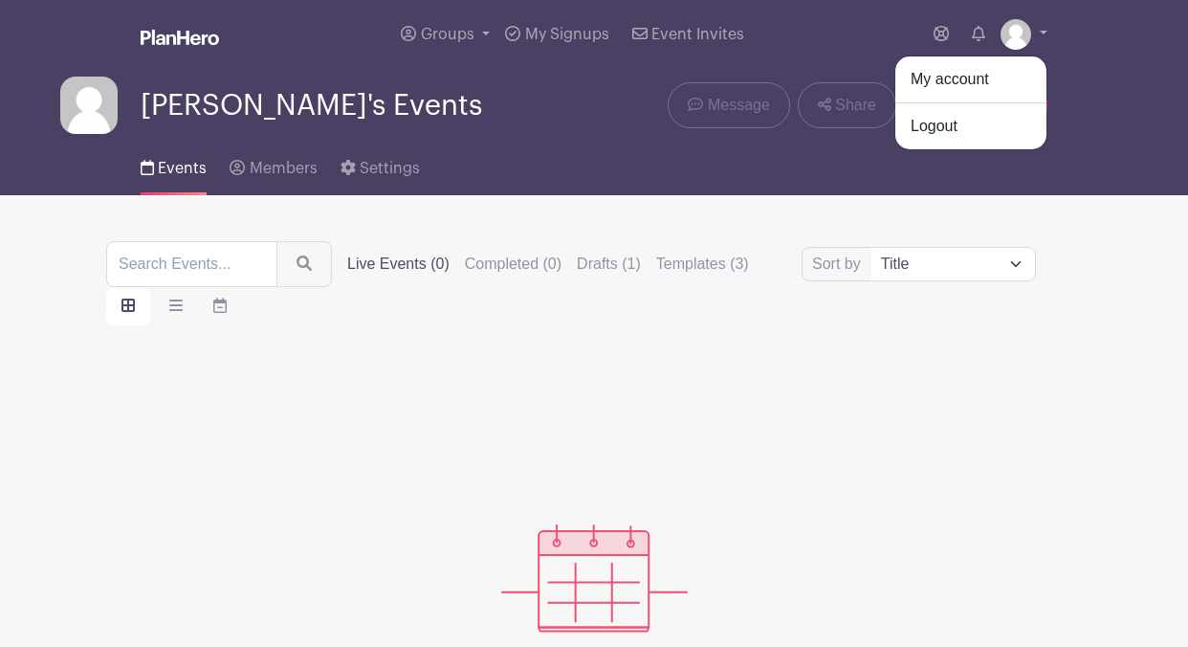
click at [676, 350] on div "Sort by Title Recently modified Newest Upcoming dates Live Events (0) Completed…" at bounding box center [594, 501] width 976 height 521
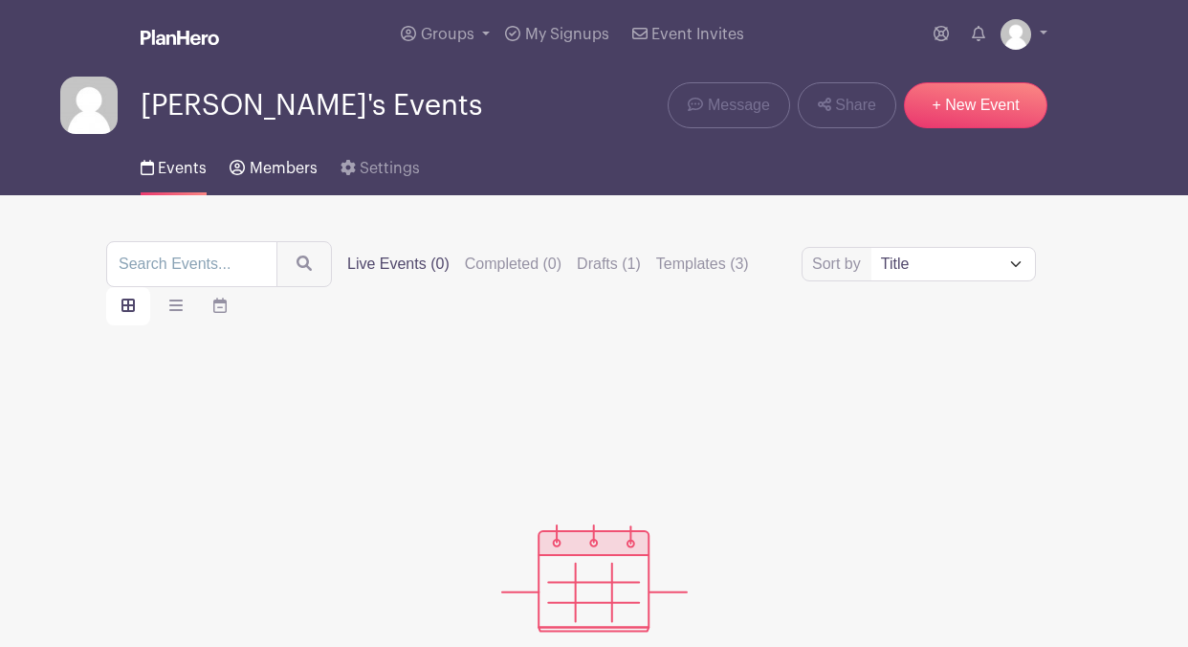
click at [312, 166] on span "Members" at bounding box center [284, 168] width 68 height 15
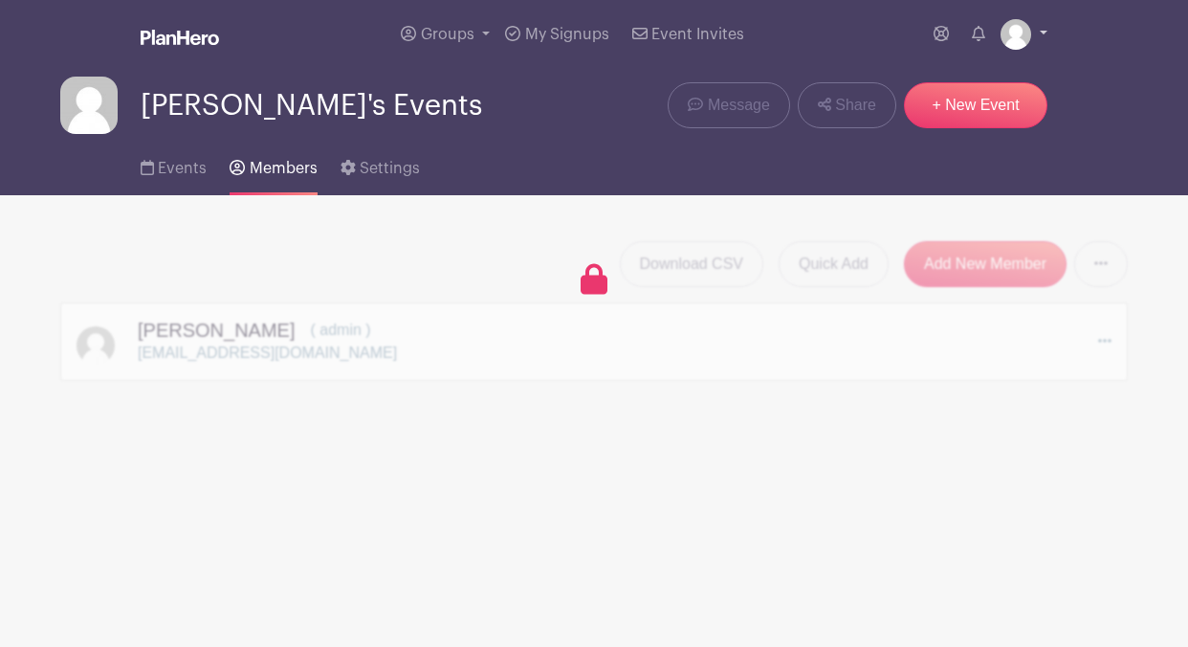
click at [1042, 35] on link at bounding box center [1023, 34] width 47 height 31
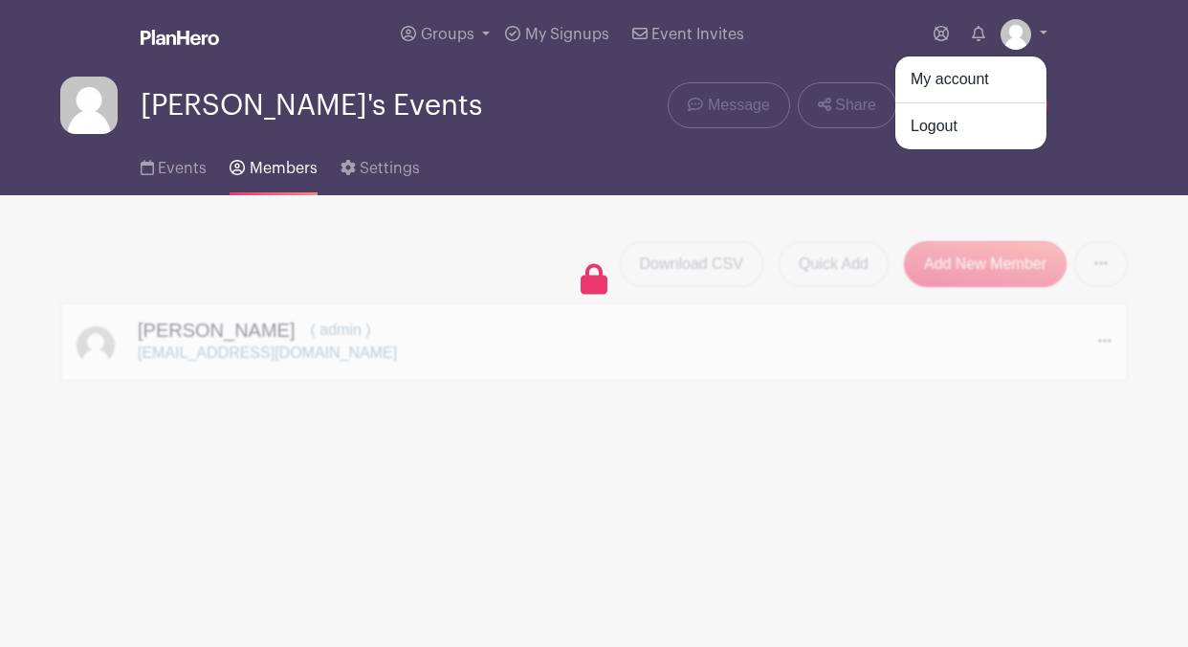
click at [612, 174] on div "Events Members Settings" at bounding box center [594, 164] width 1090 height 61
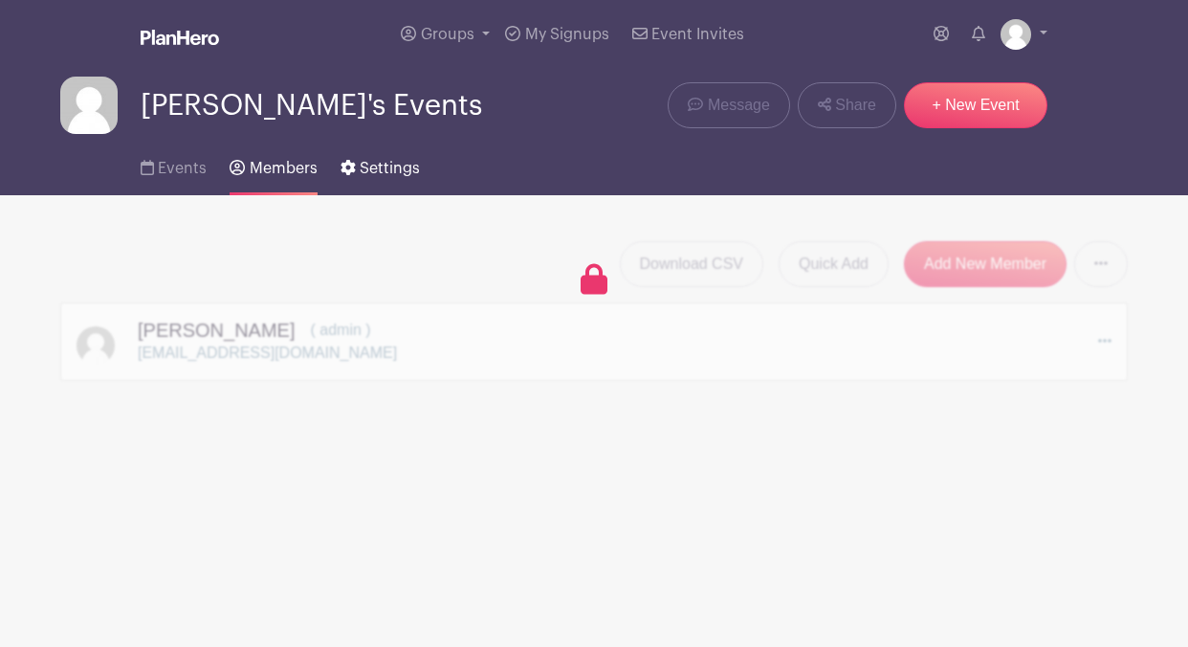
click at [391, 171] on span "Settings" at bounding box center [390, 168] width 60 height 15
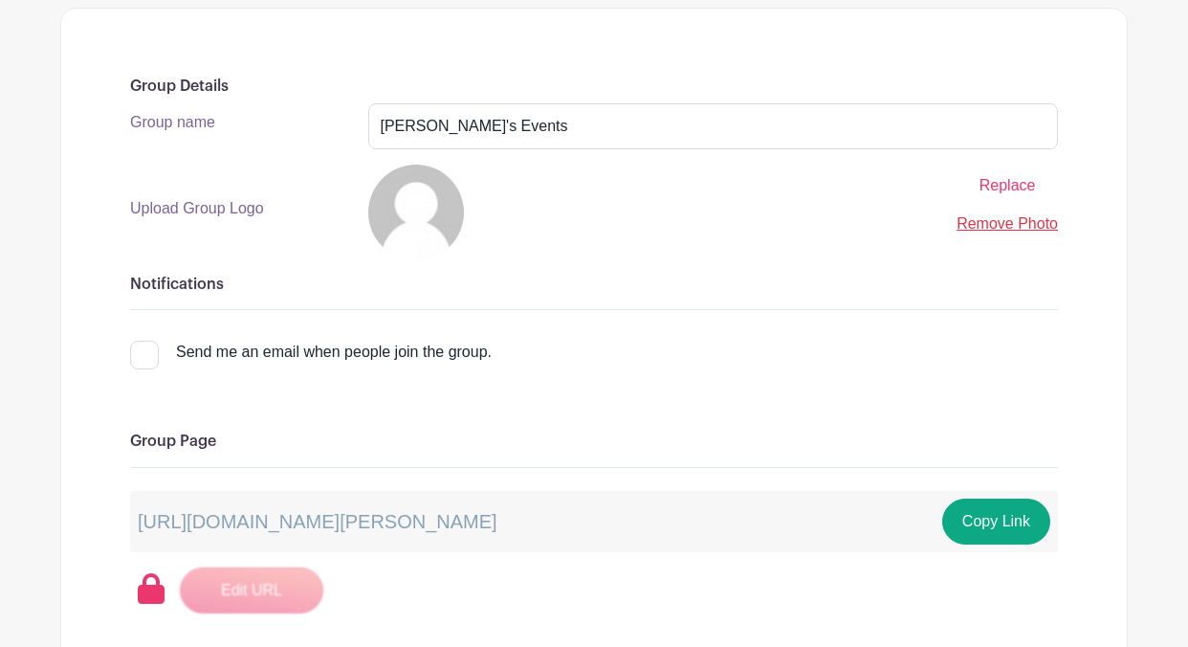
scroll to position [292, 0]
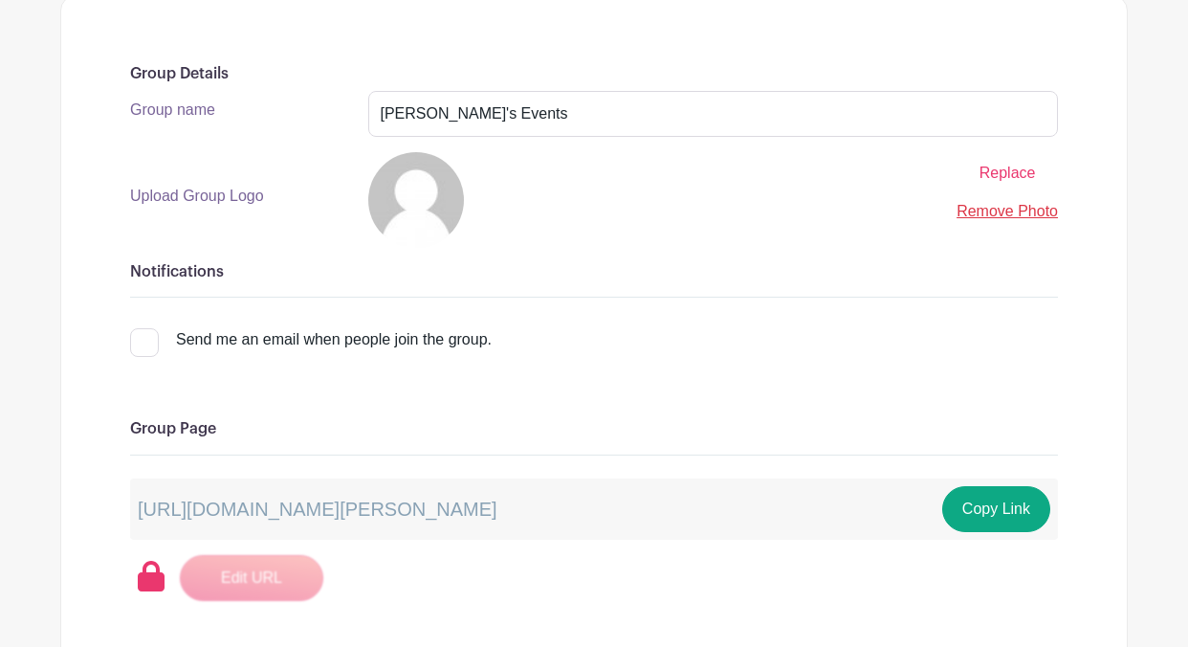
click at [149, 337] on div at bounding box center [144, 342] width 29 height 29
click at [143, 337] on input "Send me an email when people join the group." at bounding box center [136, 334] width 12 height 12
checkbox input "true"
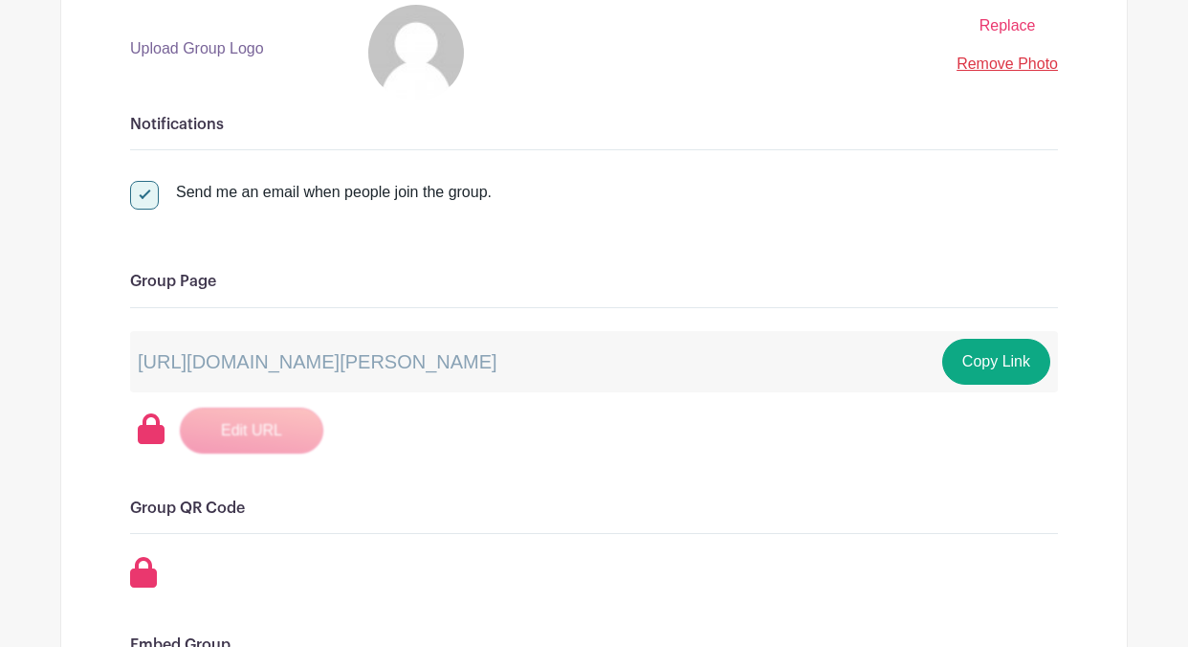
scroll to position [425, 0]
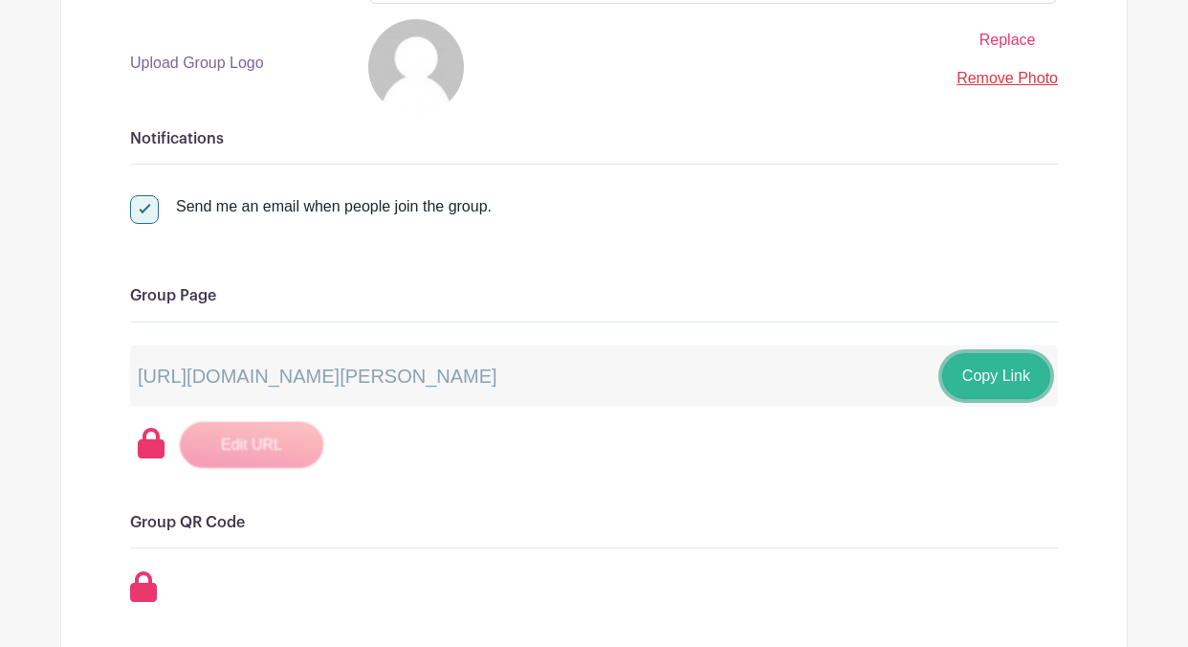
click at [970, 372] on button "Copy Link" at bounding box center [996, 376] width 108 height 46
